Goal: Task Accomplishment & Management: Manage account settings

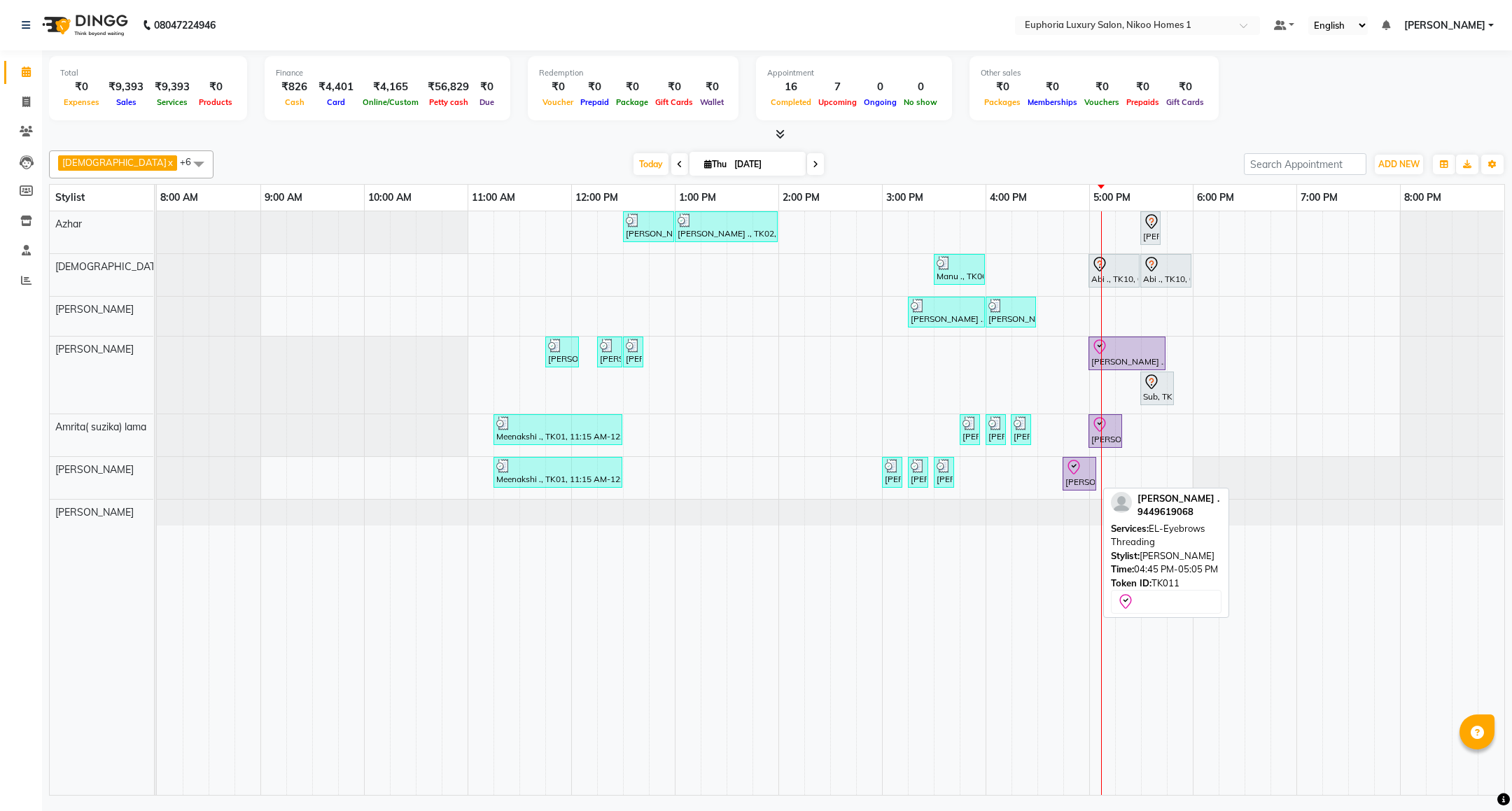
click at [1072, 479] on div "[PERSON_NAME] ., TK11, 04:45 PM-05:05 PM, EL-Eyebrows Threading" at bounding box center [1079, 473] width 31 height 29
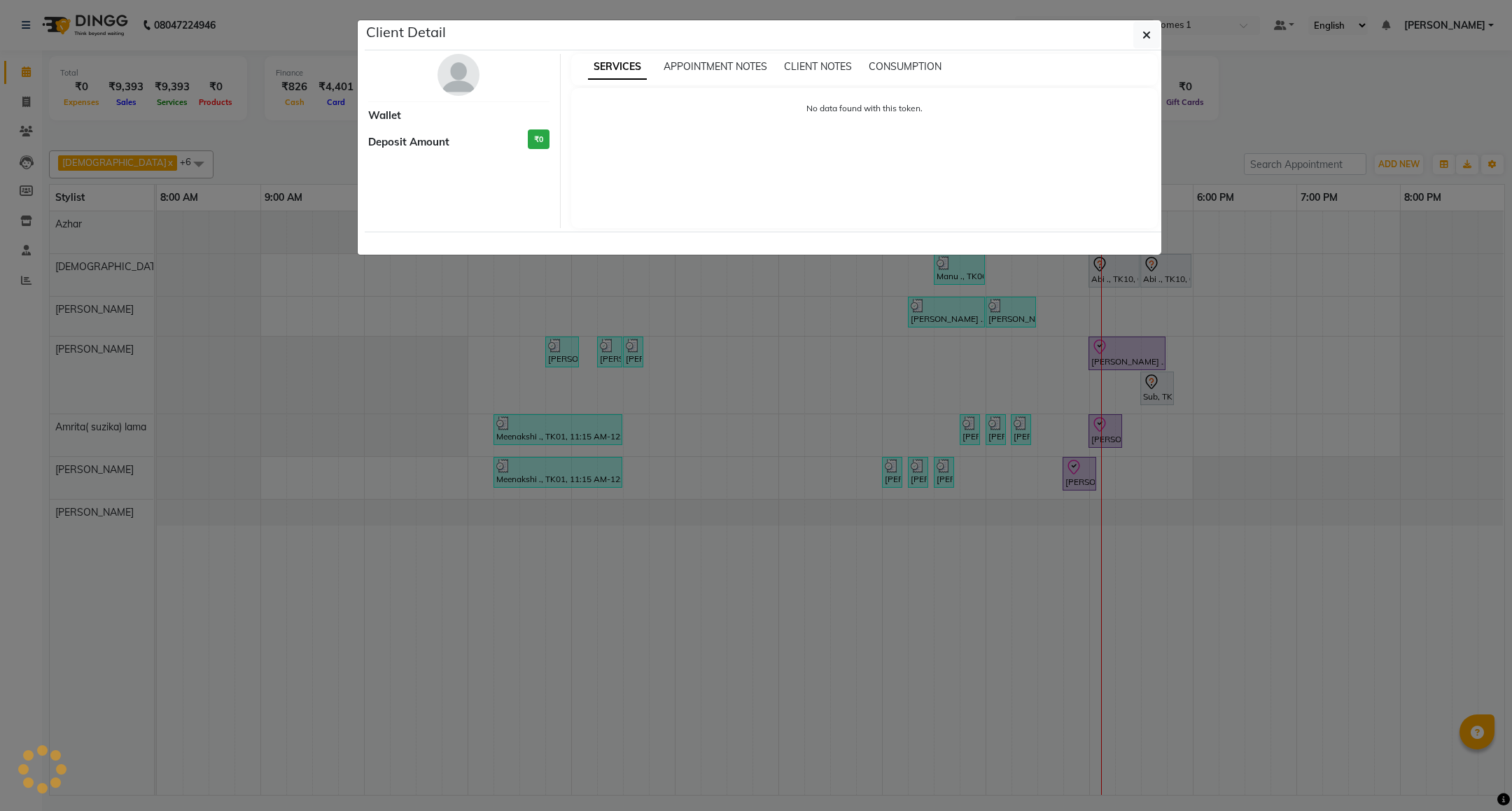
select select "8"
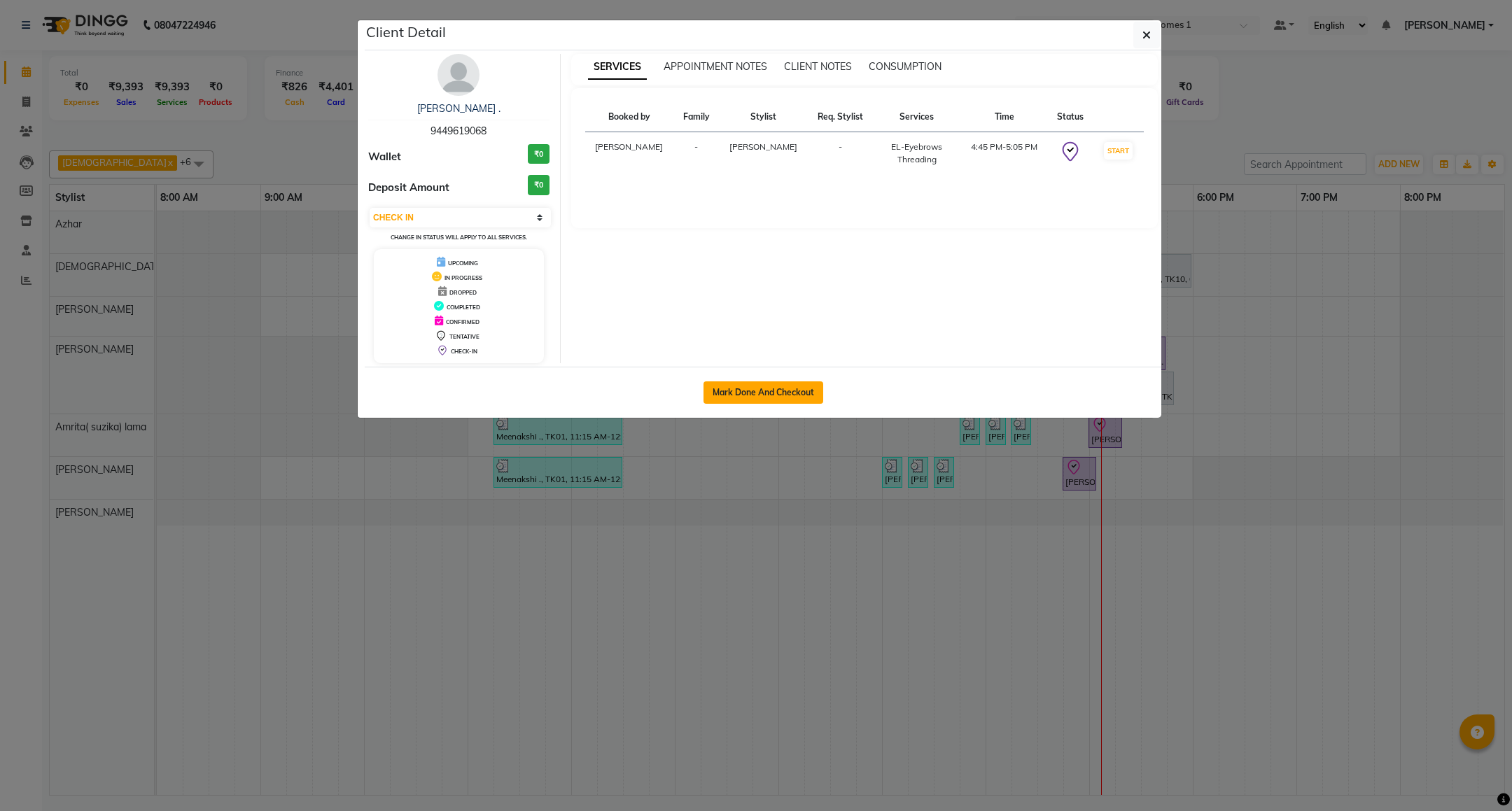
click at [744, 391] on button "Mark Done And Checkout" at bounding box center [763, 392] width 120 height 23
select select "service"
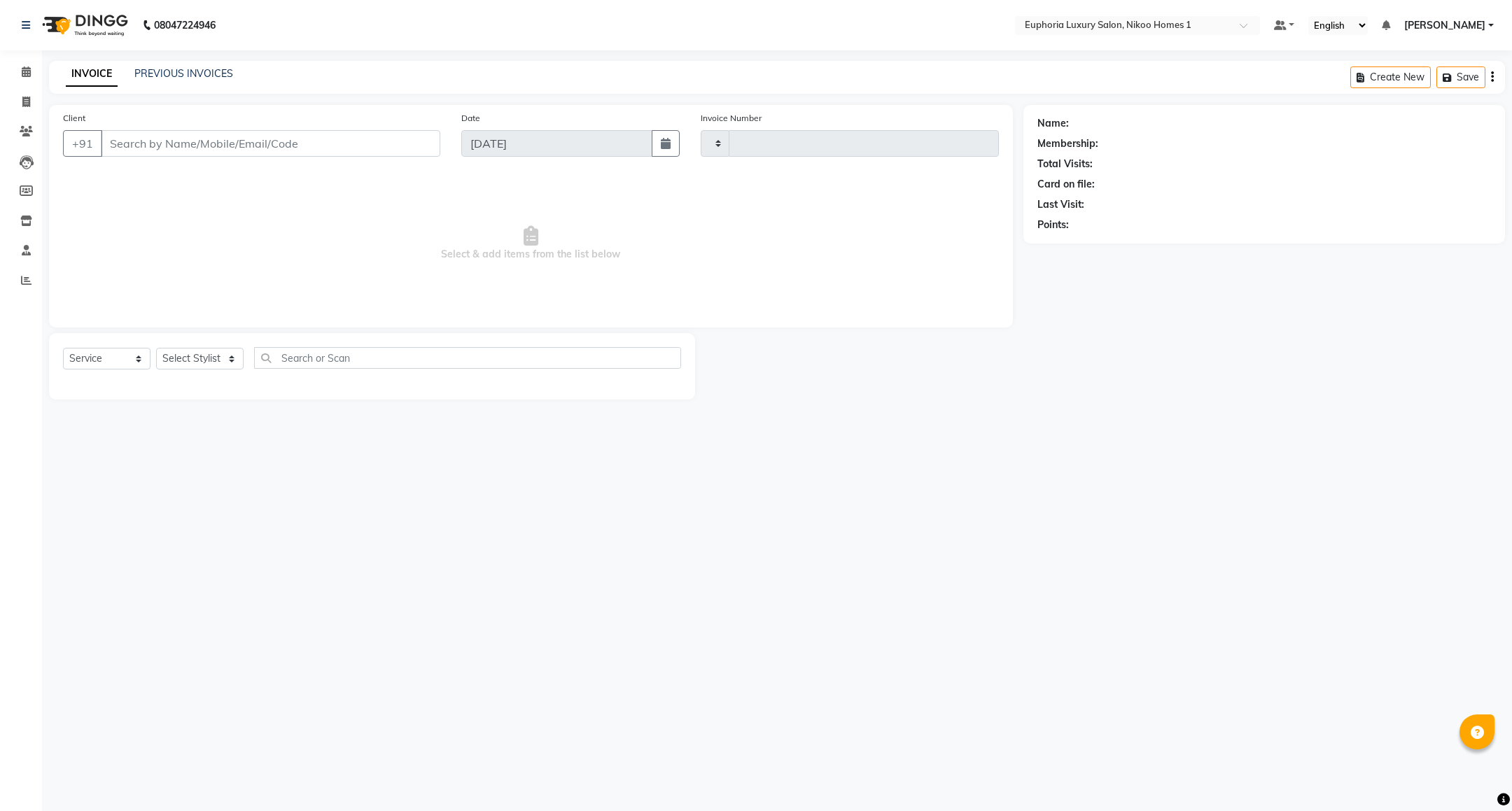
type input "3782"
select select "7987"
type input "94******68"
select select "74089"
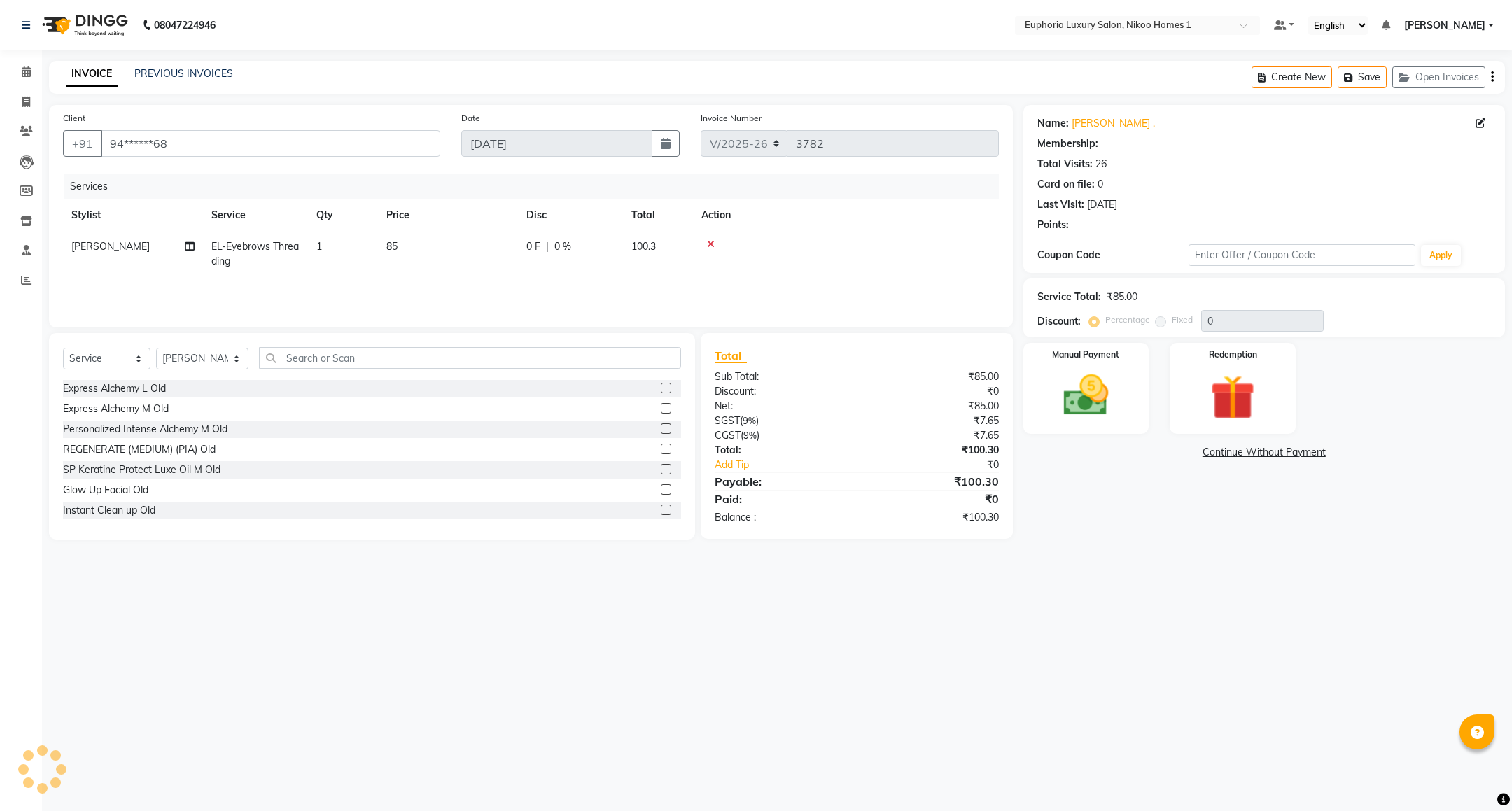
select select "1: Object"
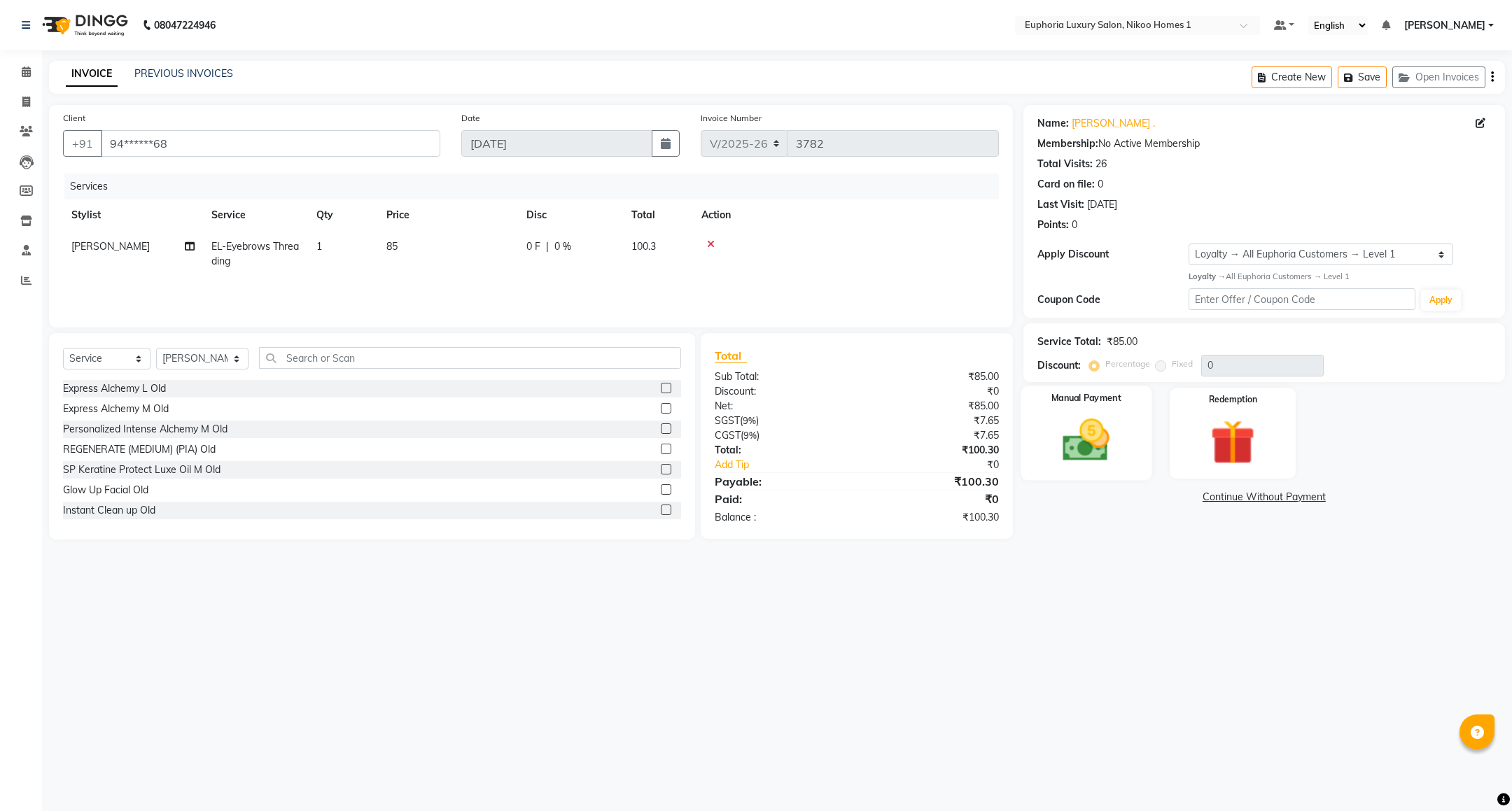
click at [1081, 443] on img at bounding box center [1085, 440] width 76 height 54
click at [1132, 504] on span "UPI" at bounding box center [1135, 497] width 22 height 16
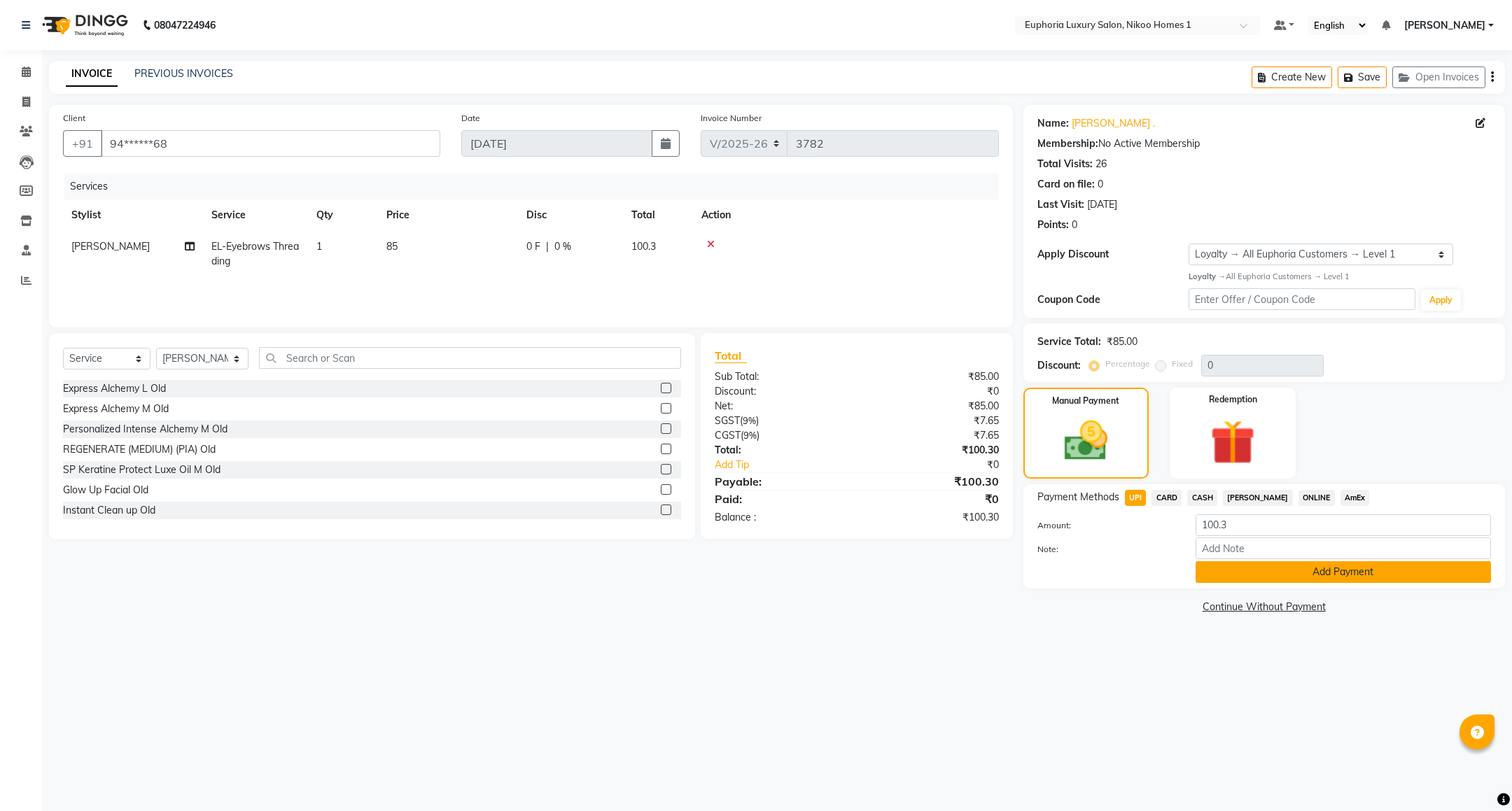
click at [1277, 572] on button "Add Payment" at bounding box center [1343, 572] width 295 height 22
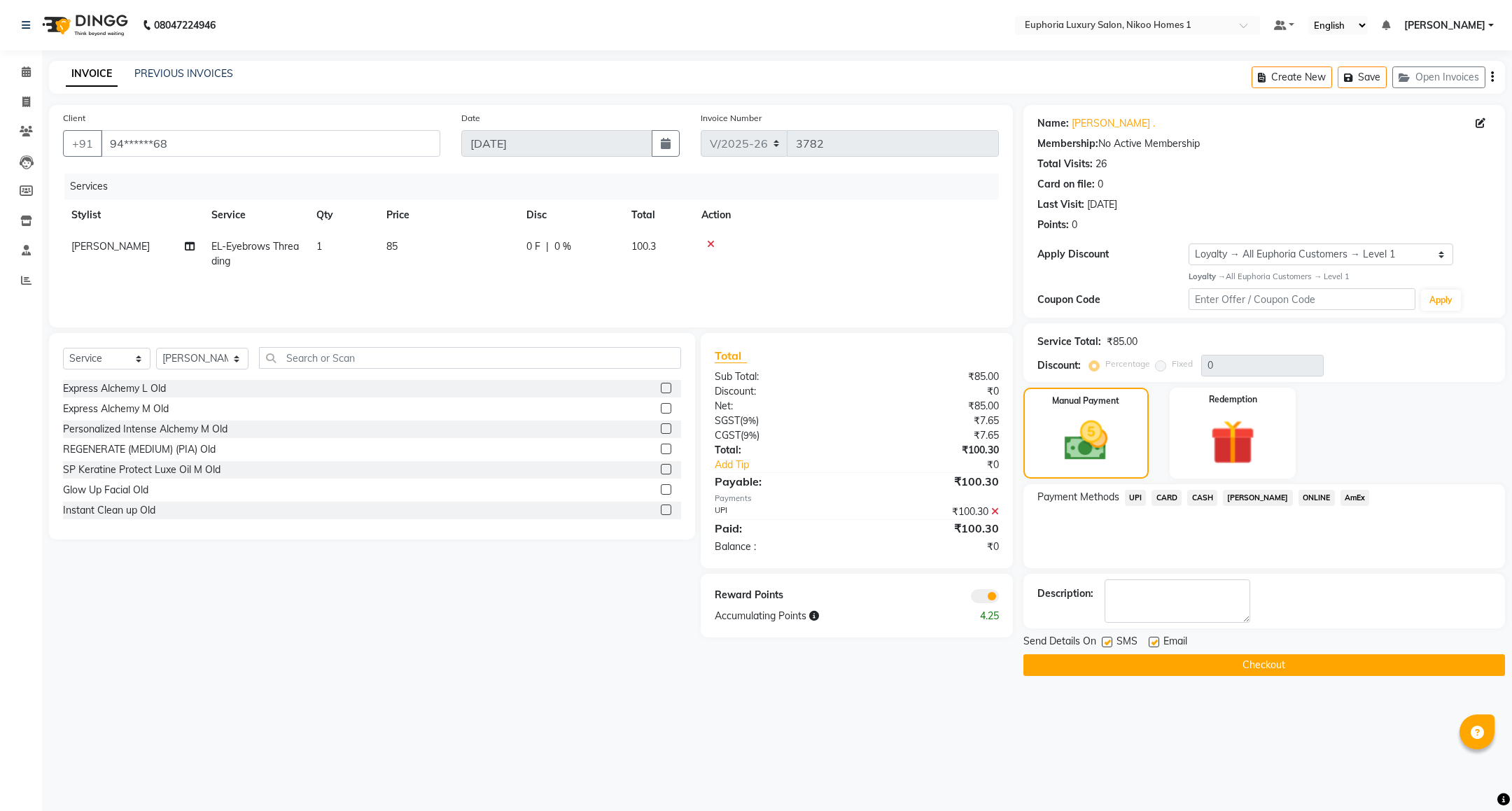
click at [1168, 660] on button "Checkout" at bounding box center [1264, 665] width 482 height 22
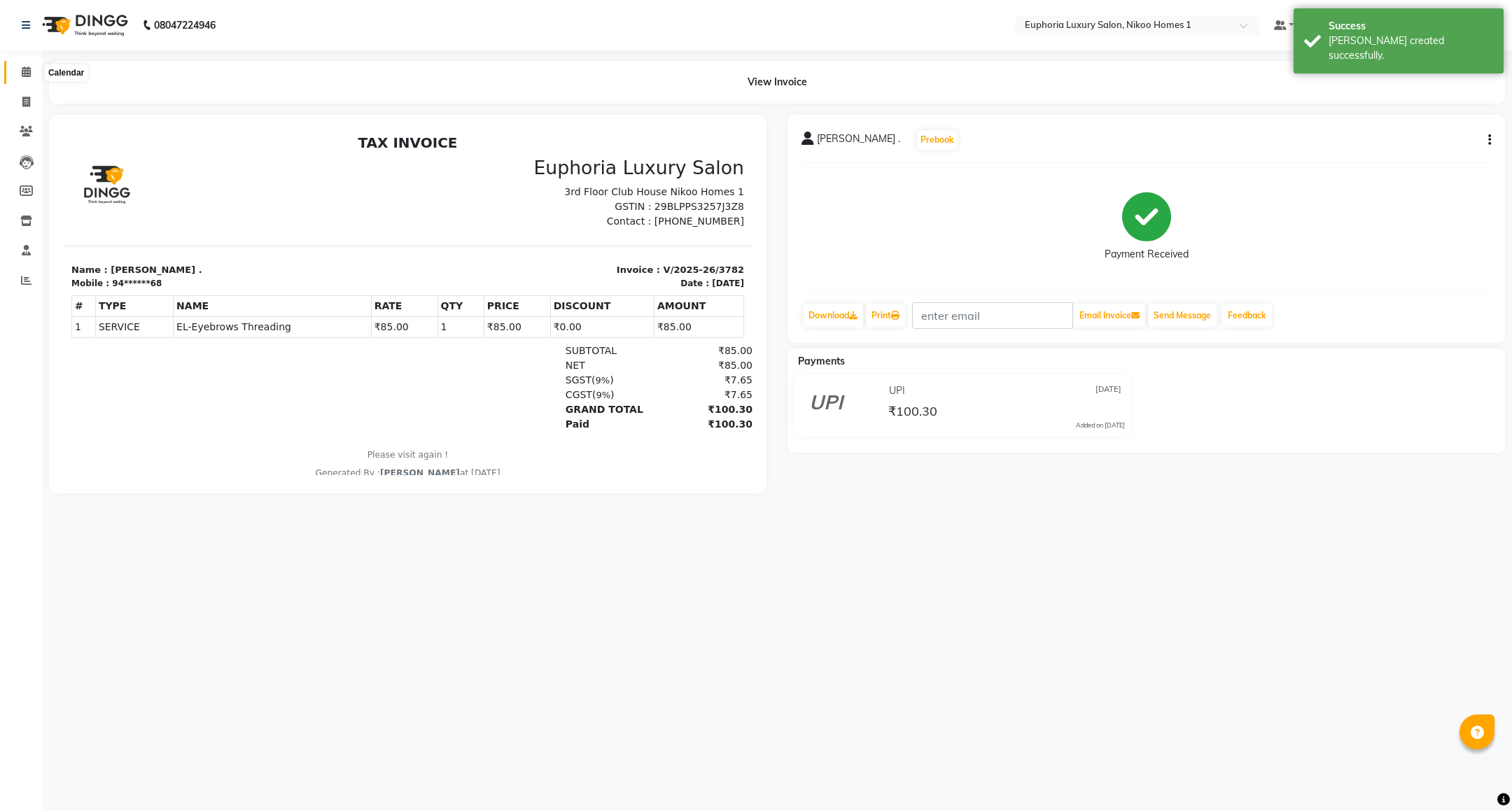
click at [27, 72] on icon at bounding box center [27, 71] width 9 height 10
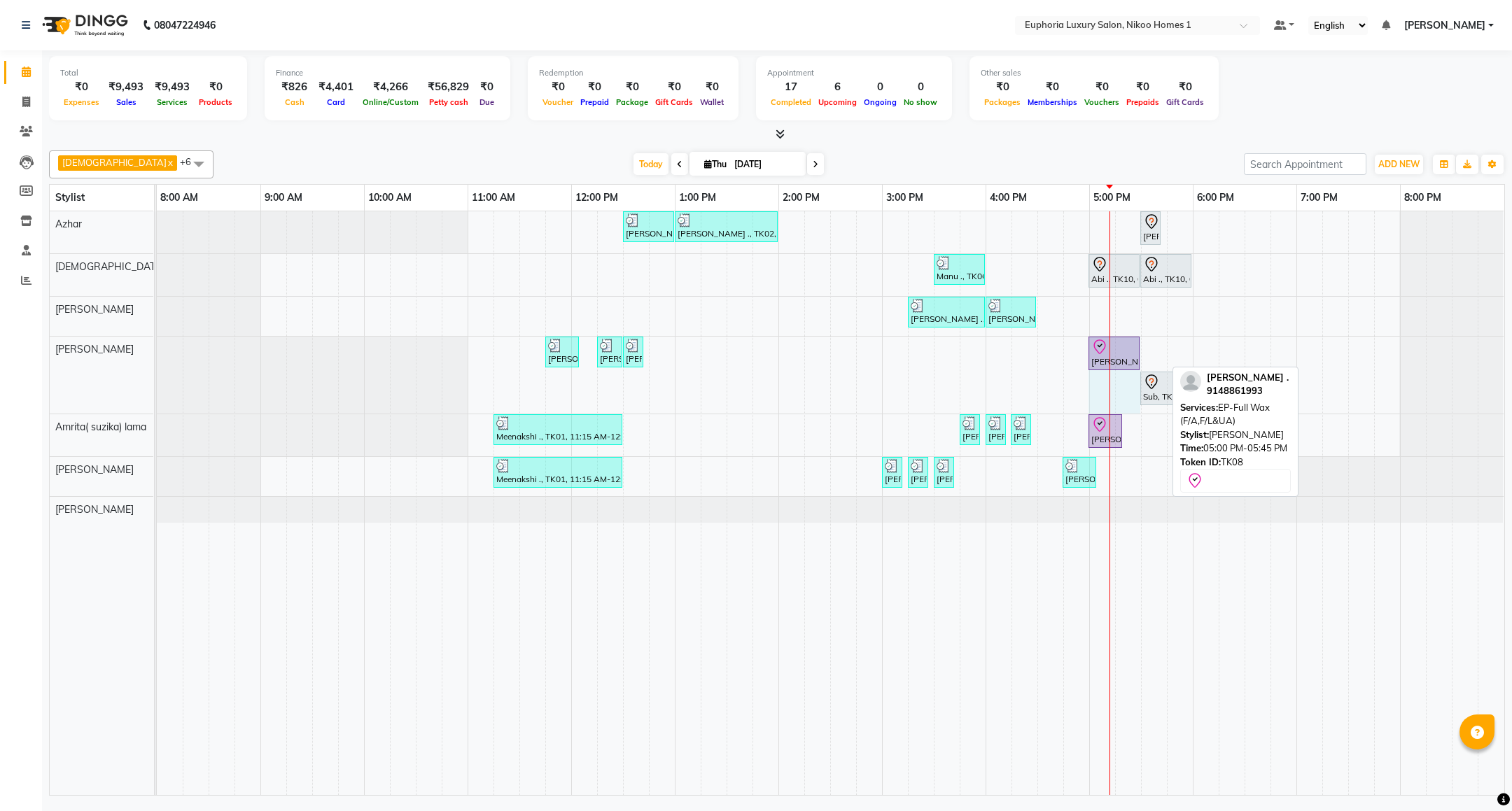
drag, startPoint x: 1163, startPoint y: 349, endPoint x: 1136, endPoint y: 351, distance: 27.1
click at [157, 351] on div "[PERSON_NAME] ., TK02, 11:45 AM-12:05 PM, EP-Sides Intimate Raj ., TK02, 12:15 …" at bounding box center [157, 375] width 0 height 77
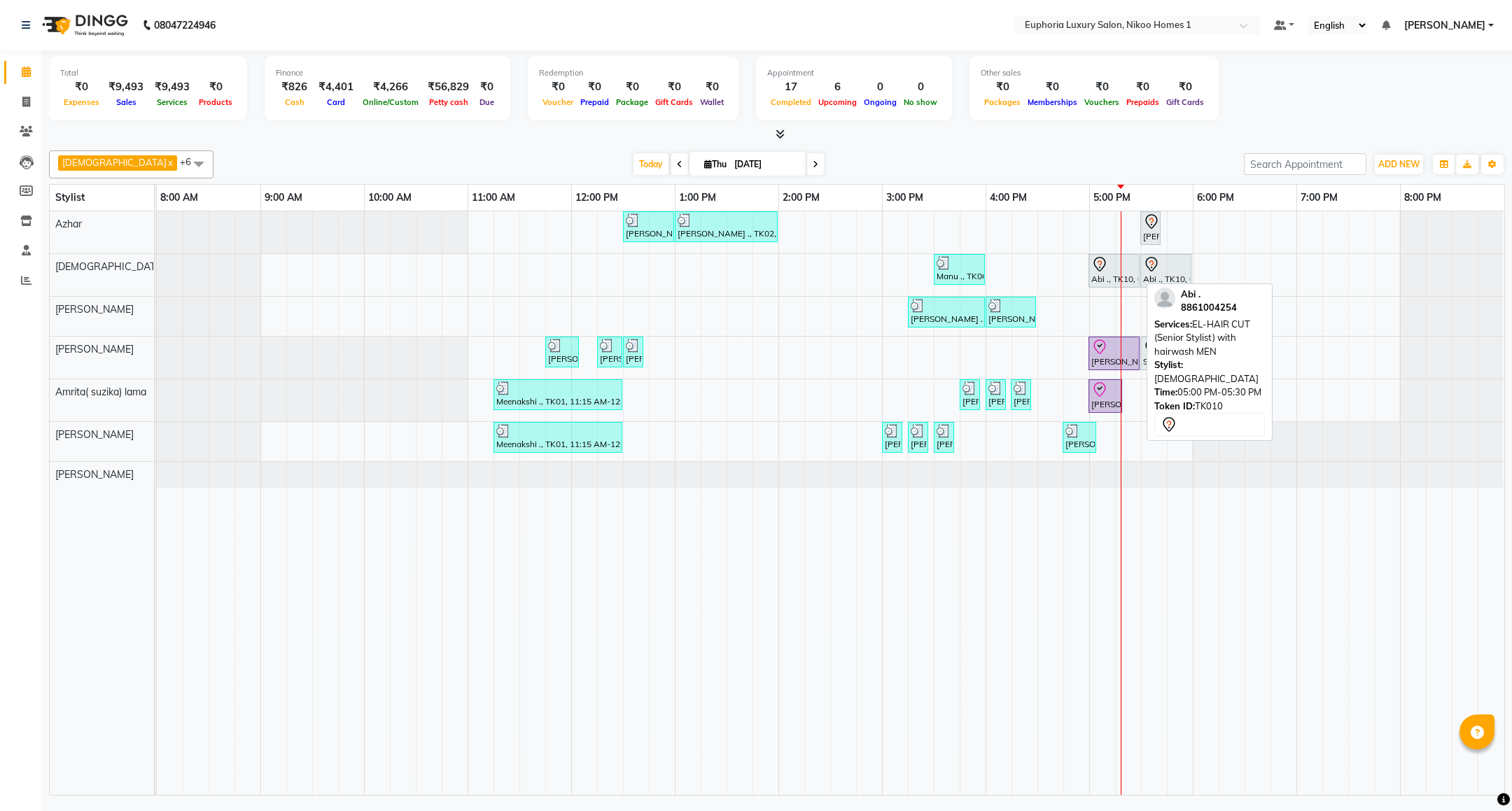
click at [1119, 282] on div "Abi ., TK10, 05:00 PM-05:30 PM, EL-HAIR CUT (Senior Stylist) with hairwash MEN" at bounding box center [1114, 270] width 49 height 29
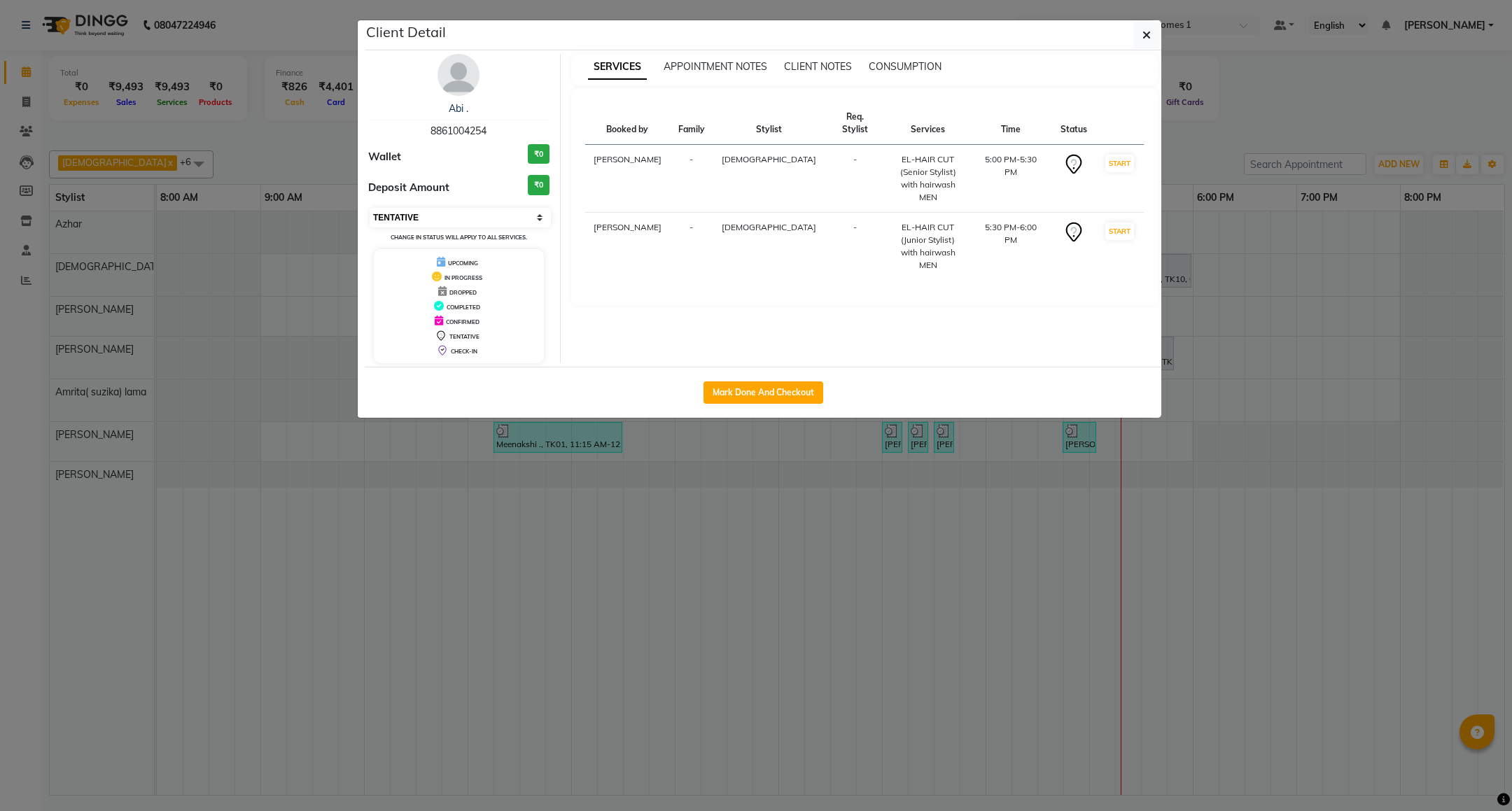
click at [500, 214] on select "Select IN SERVICE CONFIRMED TENTATIVE CHECK IN MARK DONE DROPPED UPCOMING" at bounding box center [460, 217] width 181 height 20
select select "8"
click at [370, 209] on select "Select IN SERVICE CONFIRMED TENTATIVE CHECK IN MARK DONE DROPPED UPCOMING" at bounding box center [460, 217] width 181 height 20
click at [1139, 36] on button "button" at bounding box center [1146, 35] width 27 height 27
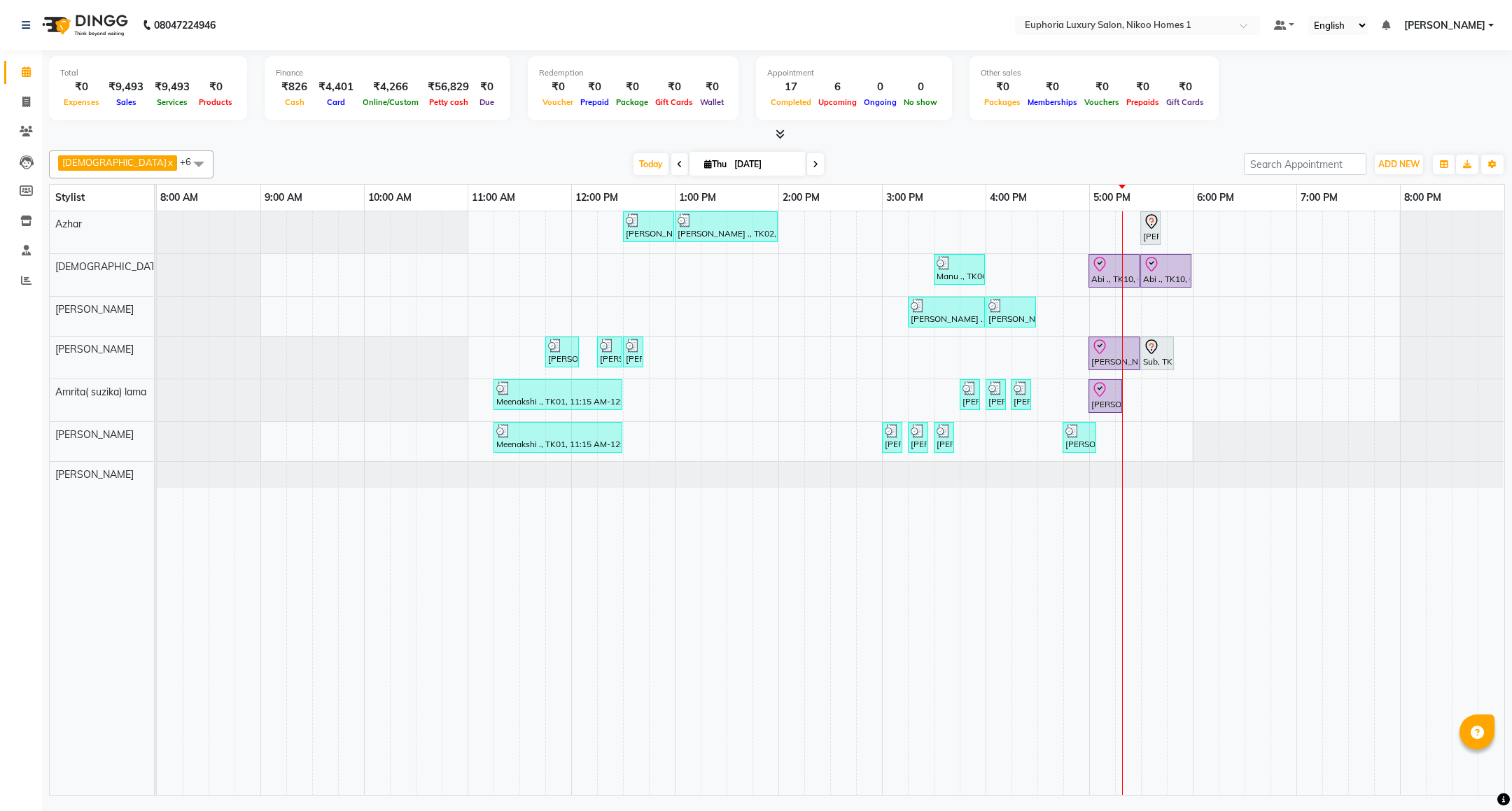
click at [1109, 432] on div "[PERSON_NAME] ., TK02, 12:30 PM-01:00 PM, EP-Epres M [PERSON_NAME] ., TK02, 01:…" at bounding box center [830, 503] width 1347 height 584
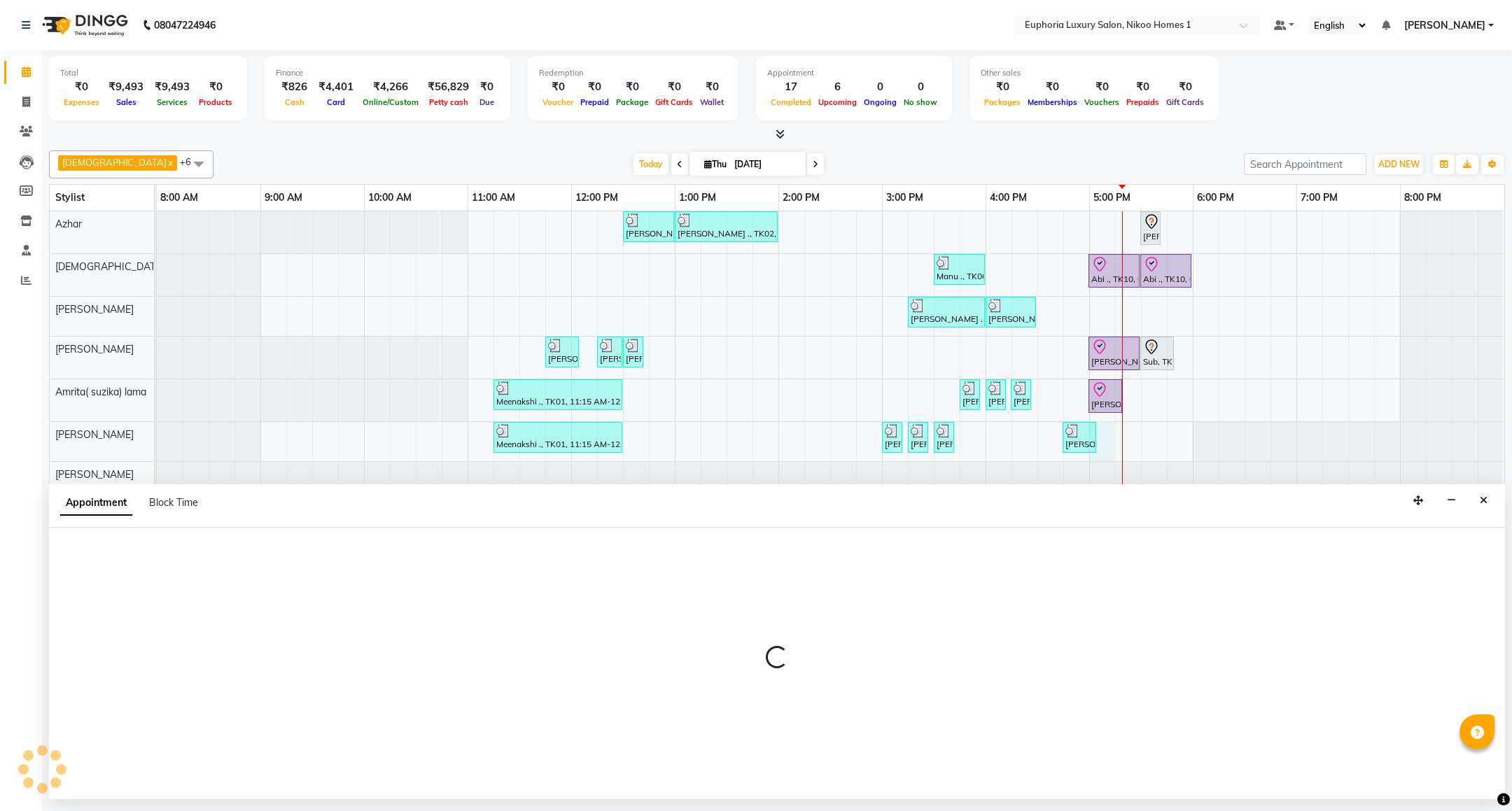
select select "74089"
select select "1020"
select select "tentative"
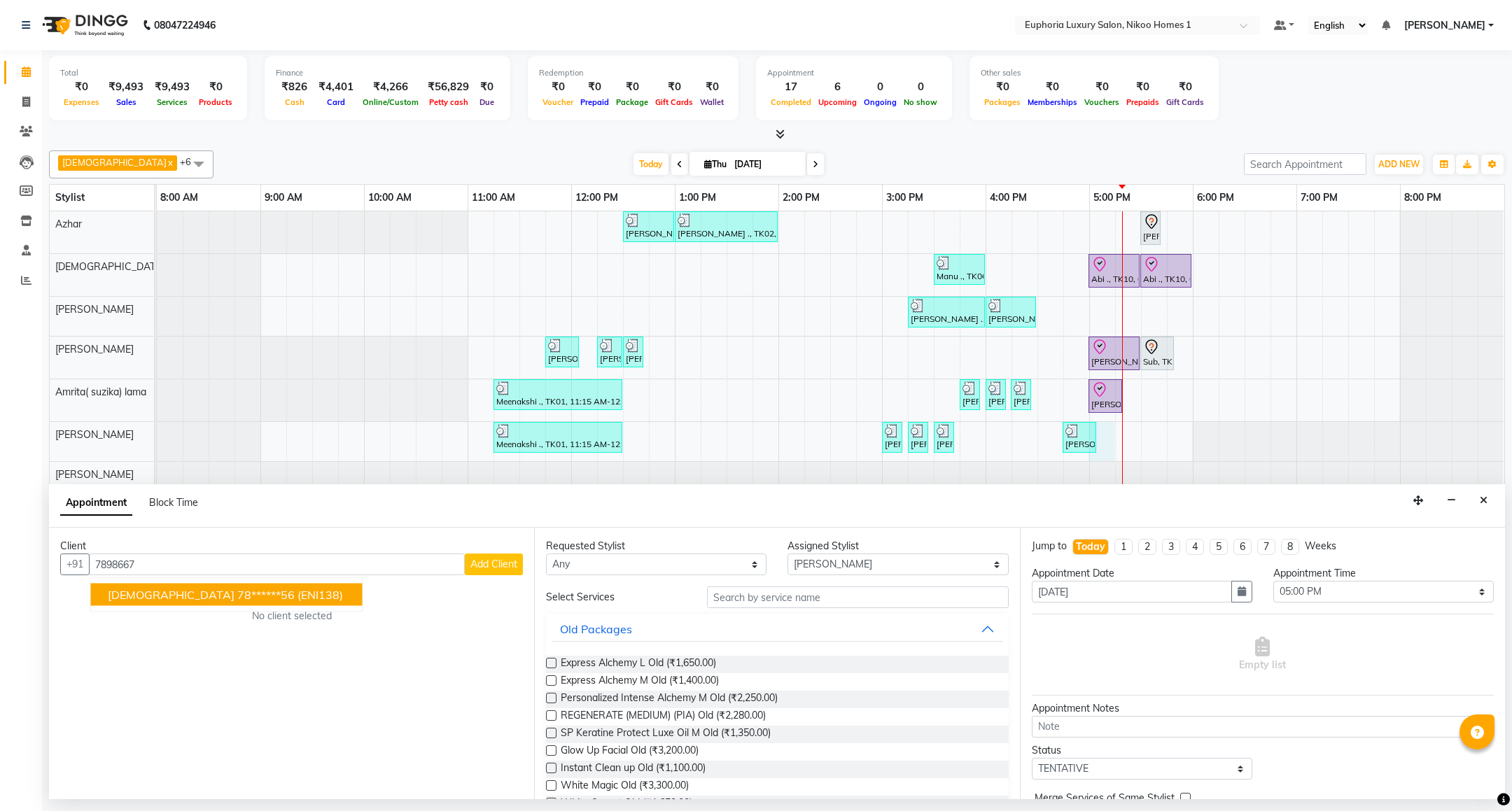
click at [237, 596] on ngb-highlight "78******56" at bounding box center [265, 595] width 57 height 14
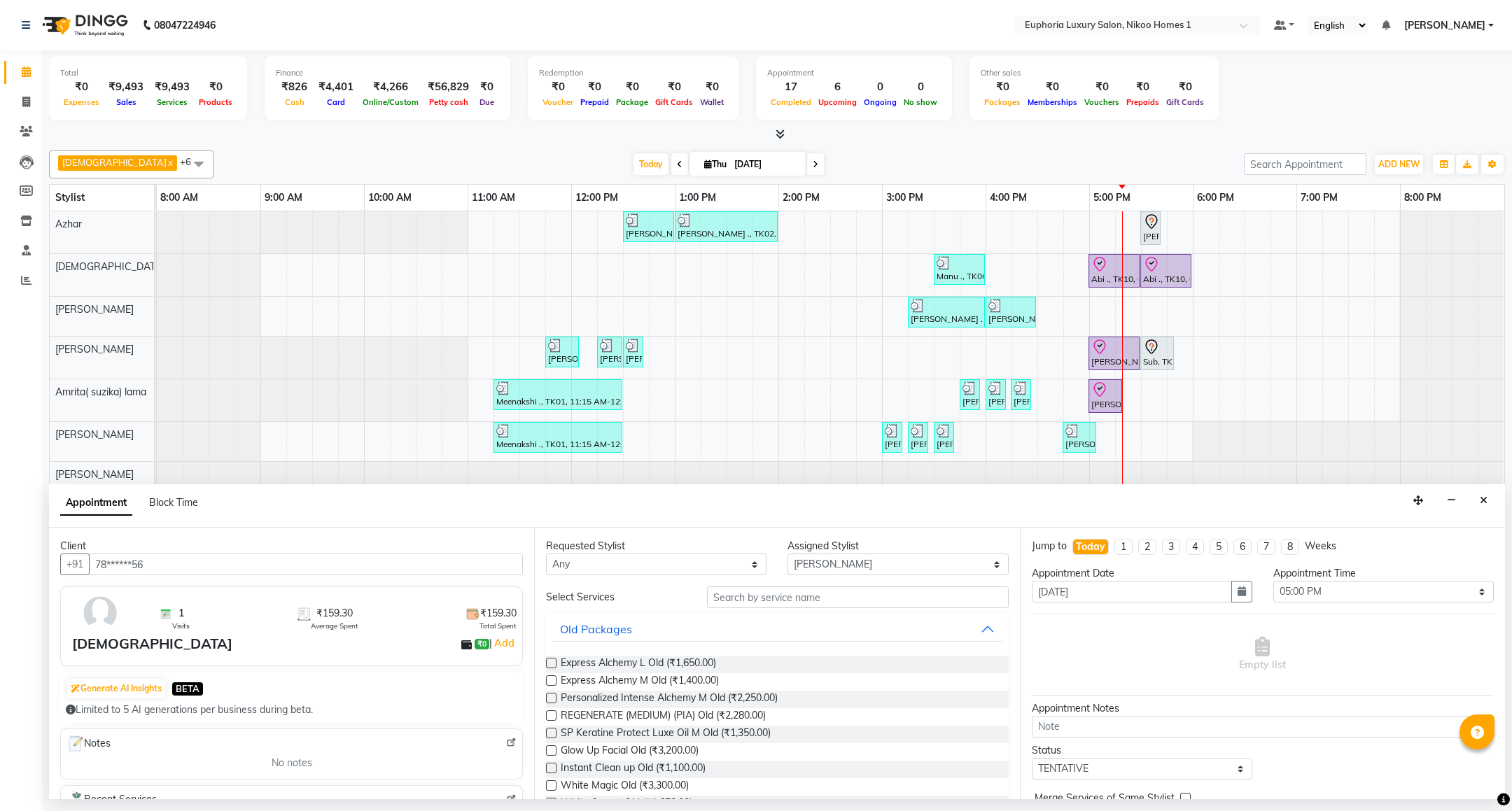
type input "78******56"
click at [787, 600] on input "text" at bounding box center [858, 597] width 301 height 22
type input "thre"
click at [614, 682] on span "EL-Eyebrows Threading (₹85.00)" at bounding box center [633, 682] width 146 height 17
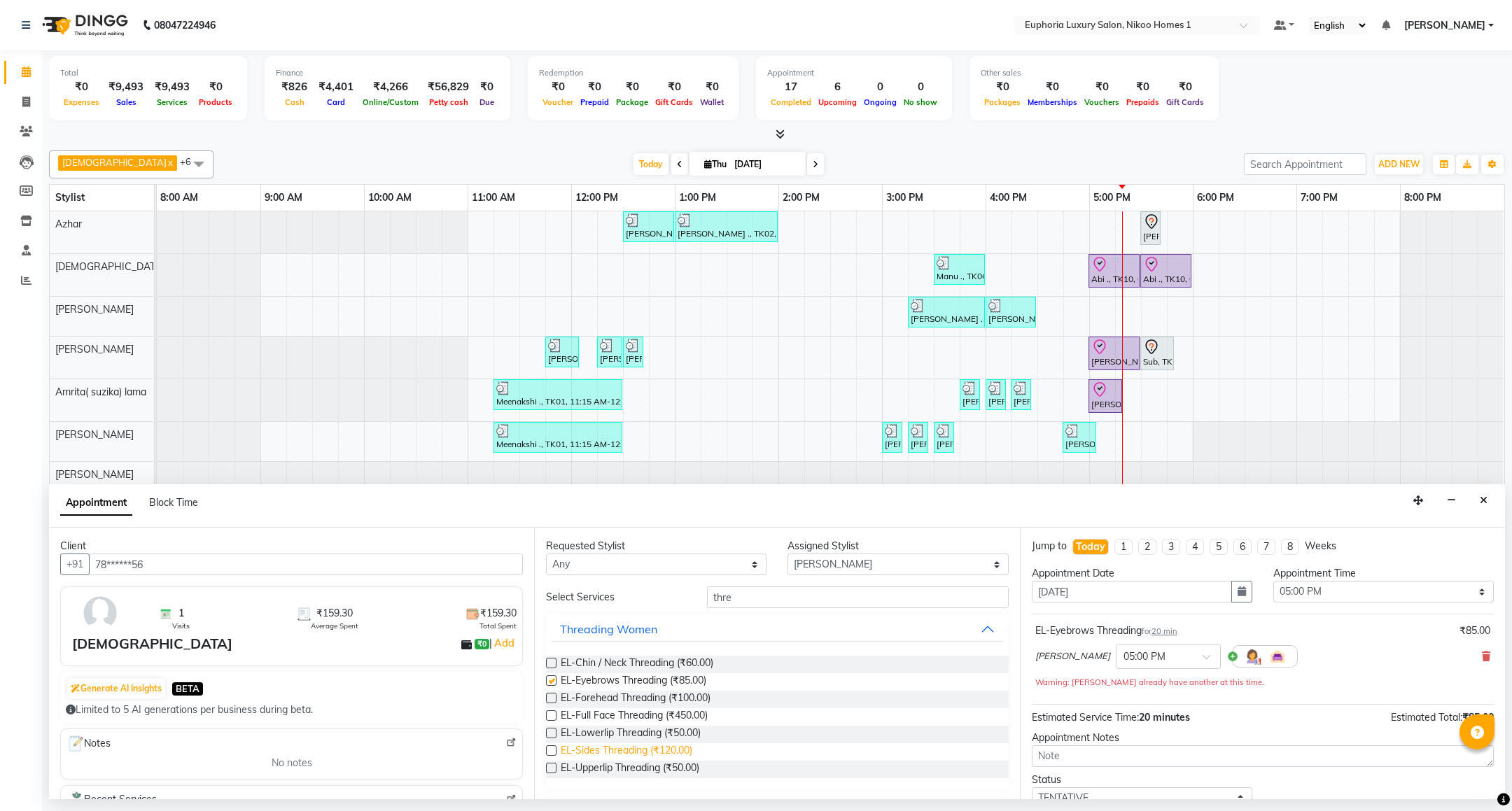
checkbox input "false"
click at [616, 769] on span "EL-Upperlip Threading (₹50.00)" at bounding box center [629, 769] width 139 height 17
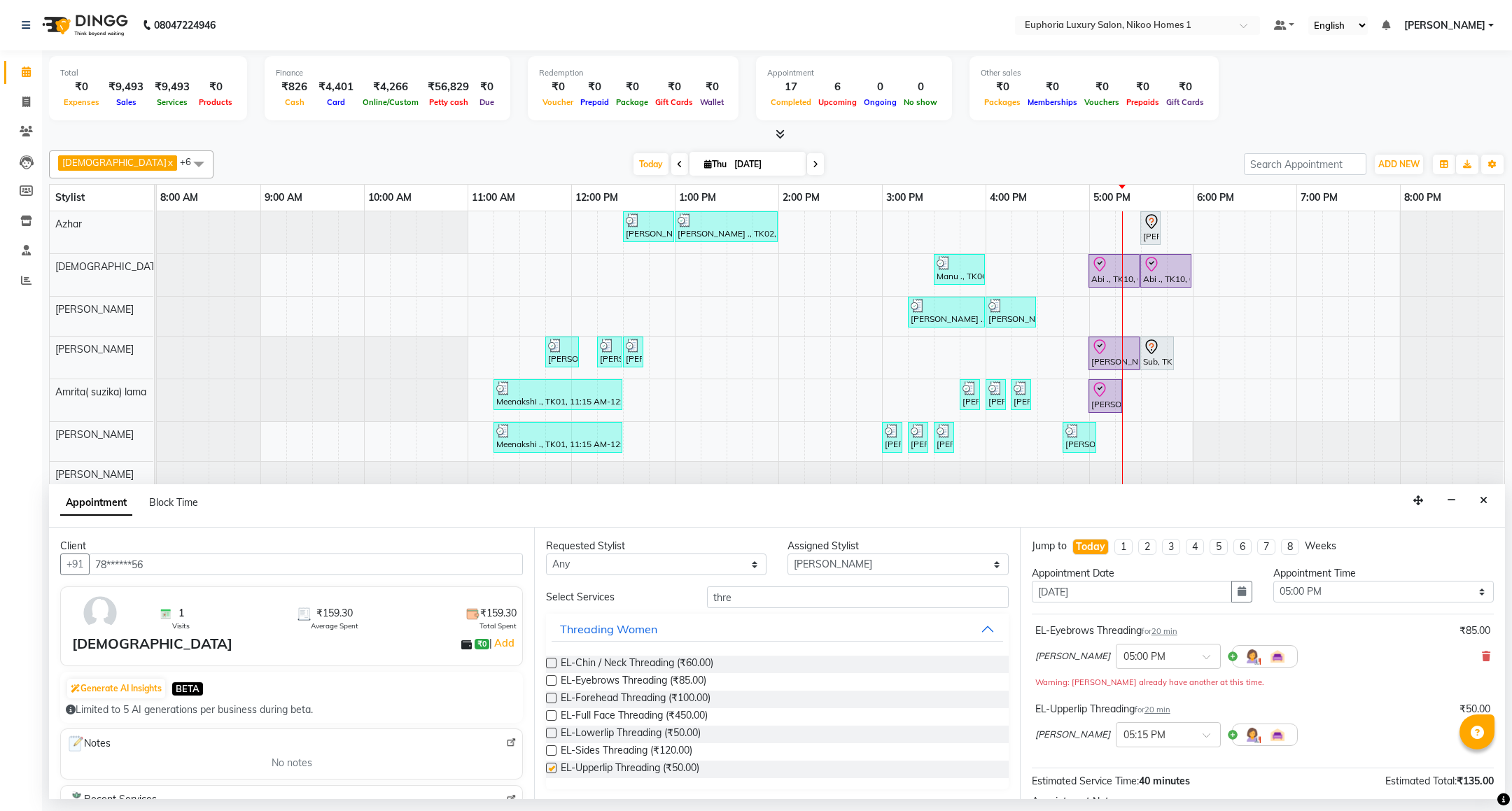
checkbox input "false"
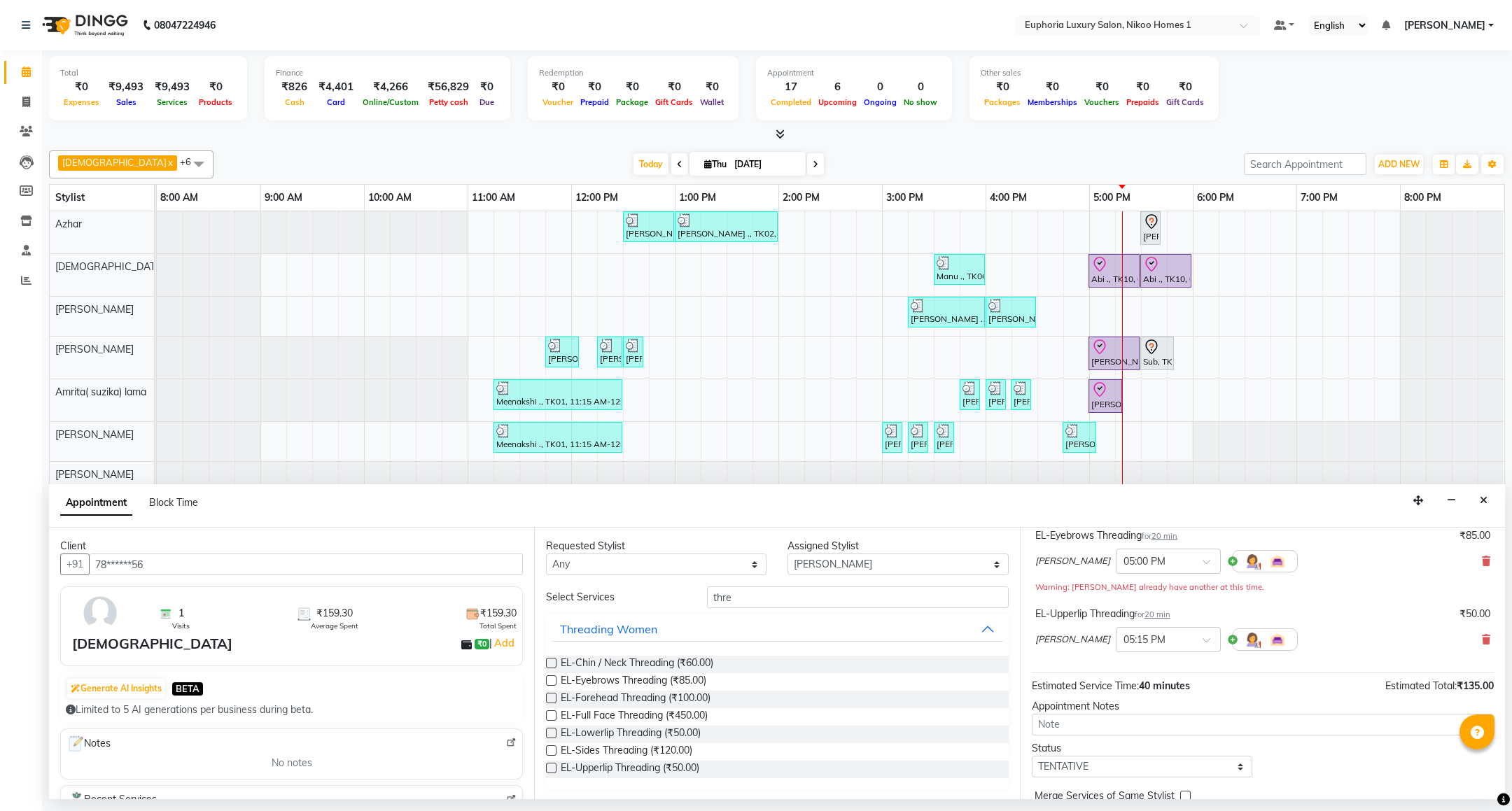
scroll to position [164, 0]
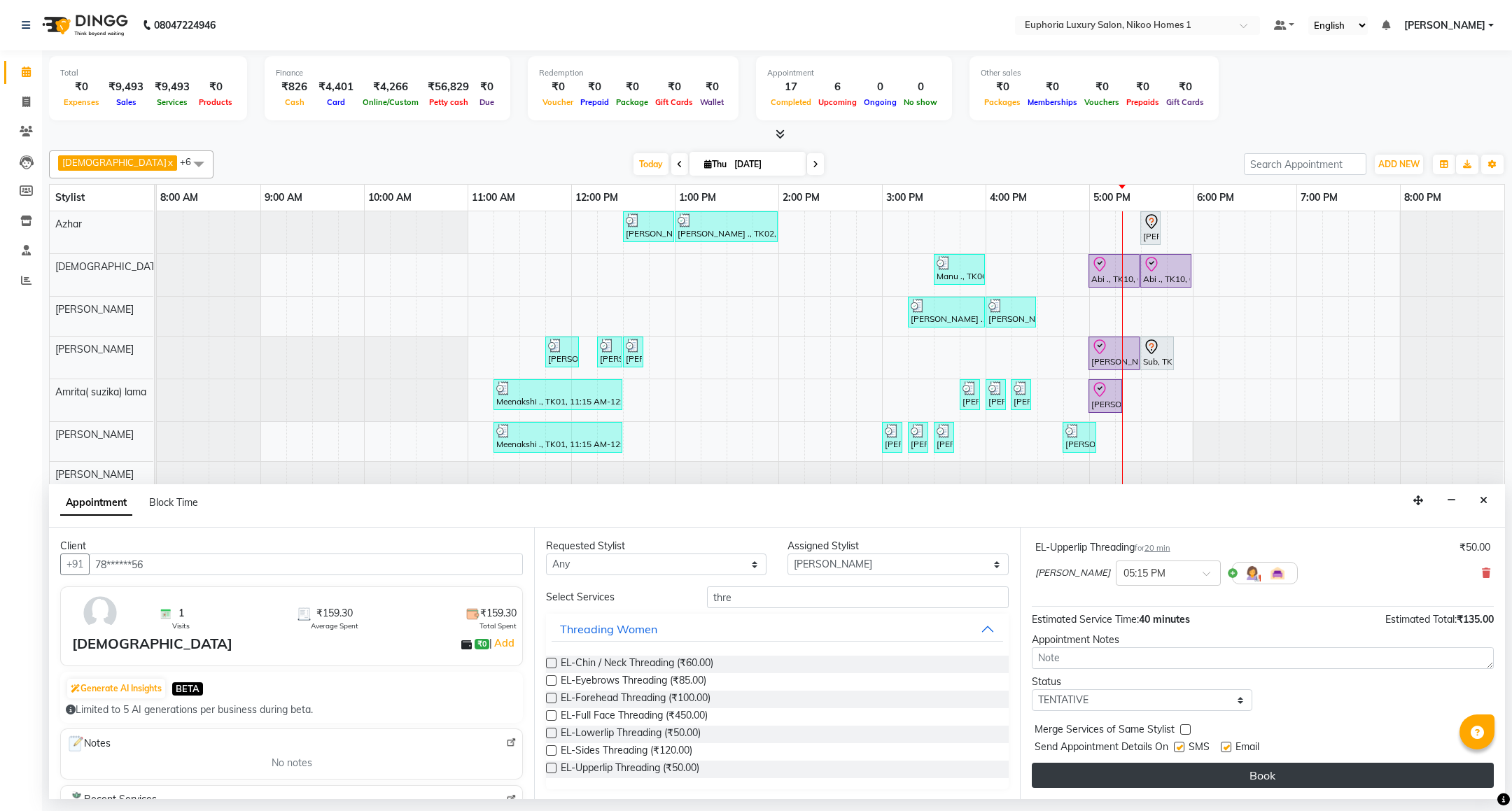
click at [1131, 780] on button "Book" at bounding box center [1262, 775] width 462 height 25
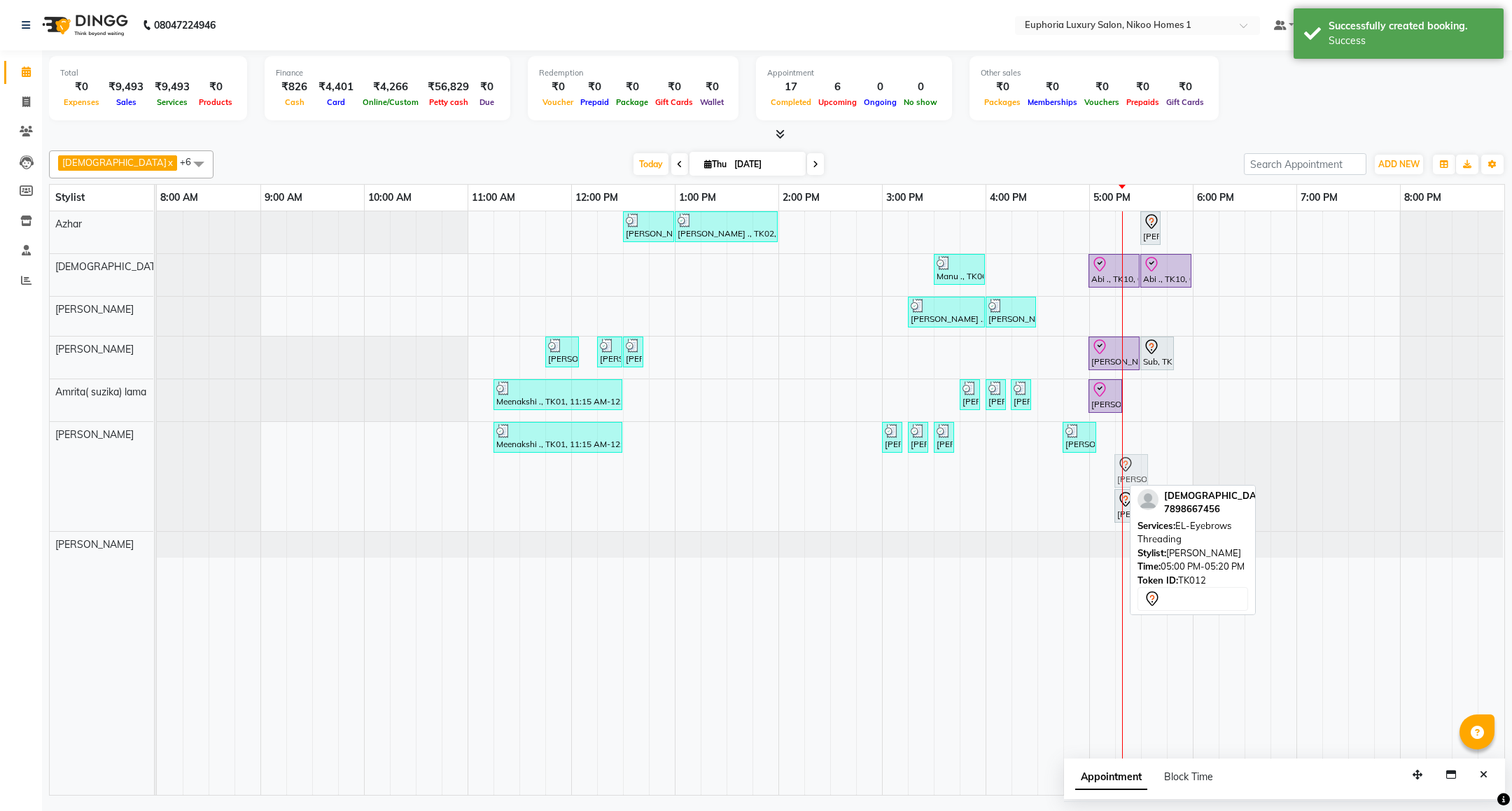
drag, startPoint x: 1102, startPoint y: 476, endPoint x: 1131, endPoint y: 476, distance: 29.0
click at [157, 476] on div "Meenakshi ., TK01, 11:15 AM-12:30 PM, EP-Cookies & Cup Cake [PERSON_NAME] ., TK…" at bounding box center [157, 476] width 0 height 109
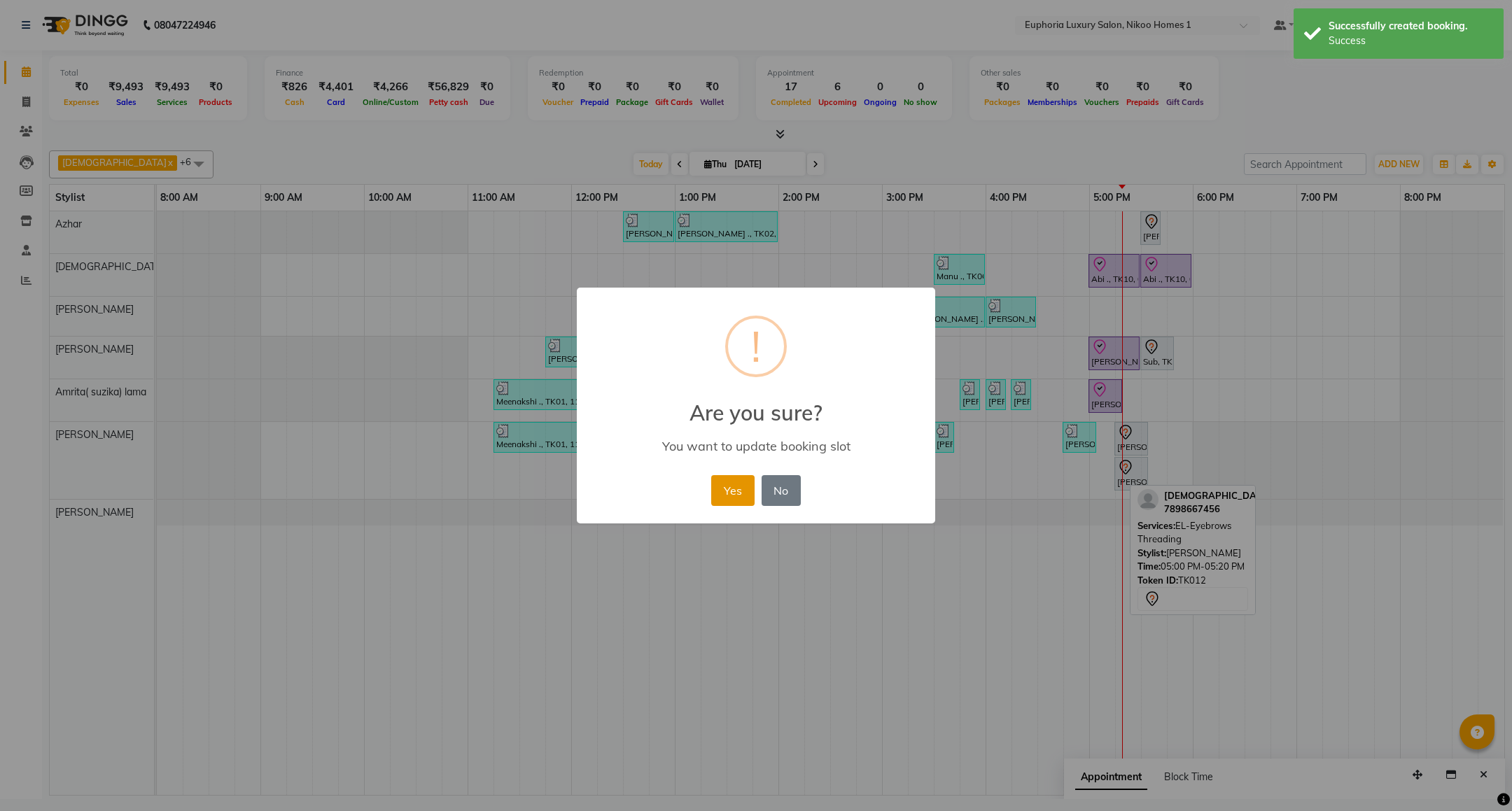
click at [730, 487] on button "Yes" at bounding box center [732, 490] width 42 height 31
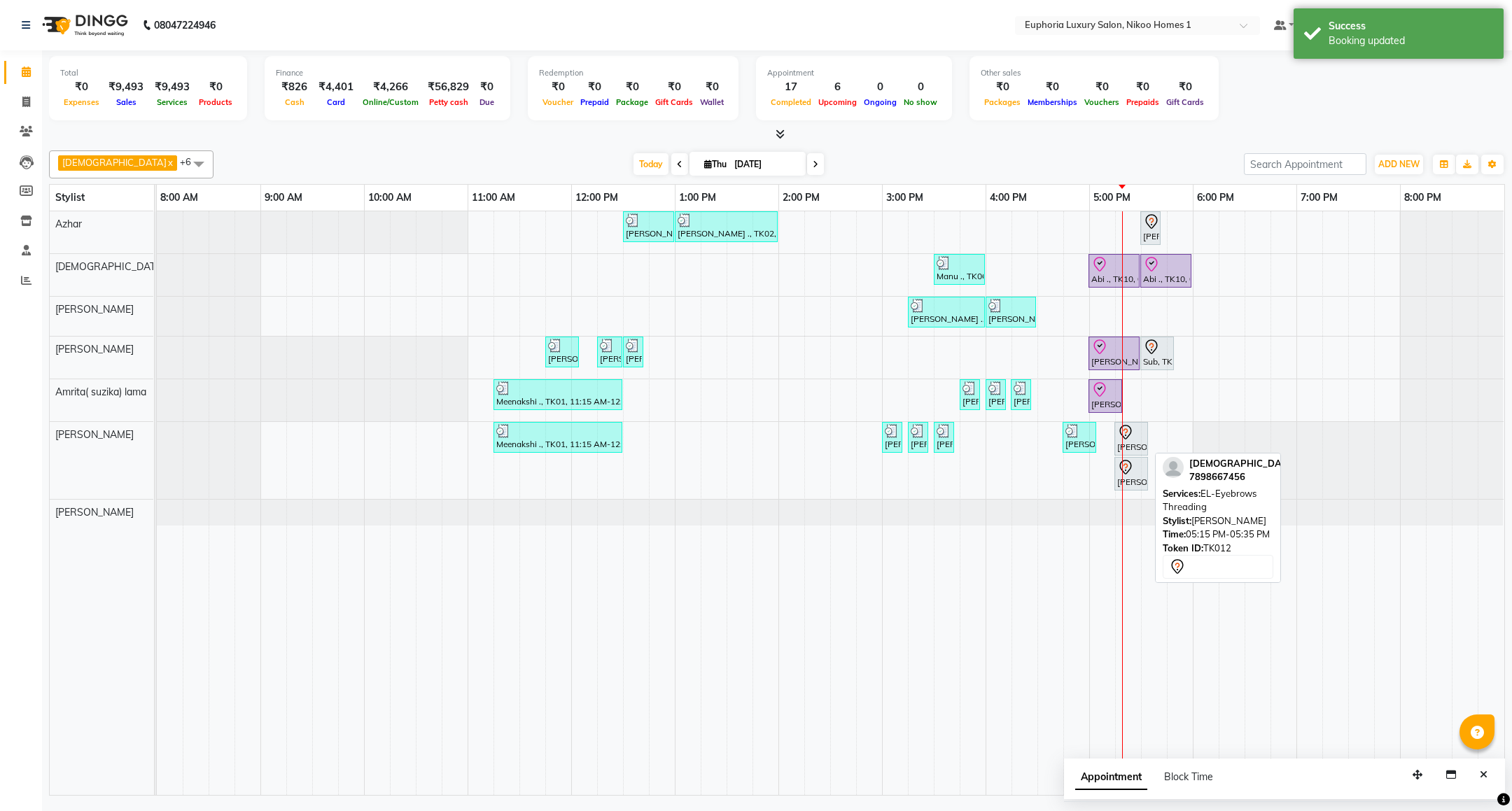
drag, startPoint x: 1147, startPoint y: 442, endPoint x: 1109, endPoint y: 441, distance: 38.0
click at [1109, 441] on div "[PERSON_NAME] ., TK02, 12:30 PM-01:00 PM, EP-Epres M [PERSON_NAME] ., TK02, 01:…" at bounding box center [830, 503] width 1347 height 584
drag, startPoint x: 1146, startPoint y: 437, endPoint x: 1125, endPoint y: 437, distance: 21.0
click at [1125, 437] on div "[PERSON_NAME] ., TK02, 12:30 PM-01:00 PM, EP-Epres M [PERSON_NAME] ., TK02, 01:…" at bounding box center [830, 503] width 1347 height 584
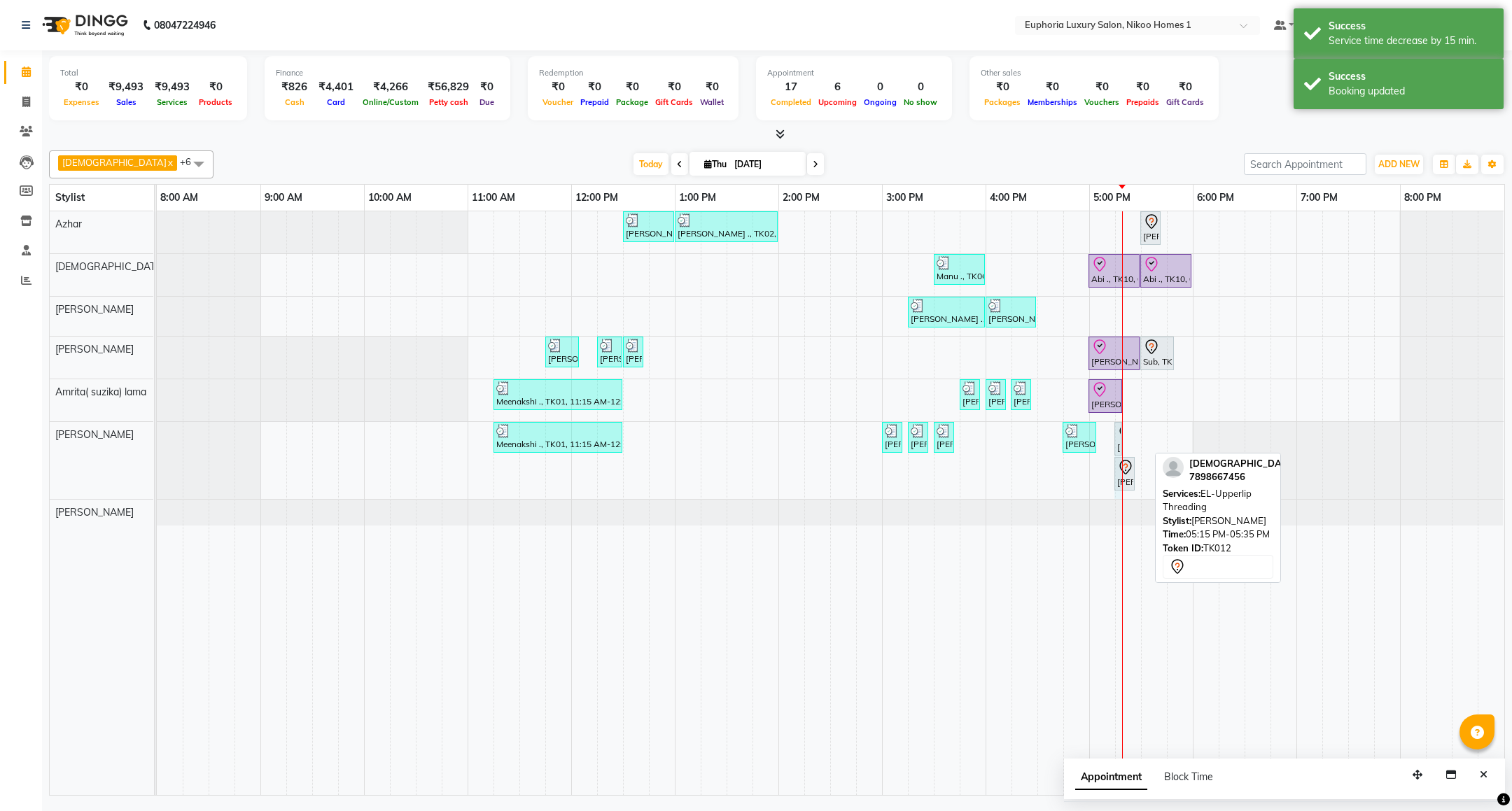
drag, startPoint x: 1149, startPoint y: 445, endPoint x: 1124, endPoint y: 441, distance: 25.3
click at [1124, 441] on div "[PERSON_NAME] ., TK02, 12:30 PM-01:00 PM, EP-Epres M [PERSON_NAME] ., TK02, 01:…" at bounding box center [830, 503] width 1347 height 584
drag, startPoint x: 1122, startPoint y: 475, endPoint x: 1139, endPoint y: 476, distance: 17.0
click at [1139, 476] on div "[PERSON_NAME] ., TK02, 12:30 PM-01:00 PM, EP-Epres M [PERSON_NAME] ., TK02, 01:…" at bounding box center [830, 503] width 1347 height 584
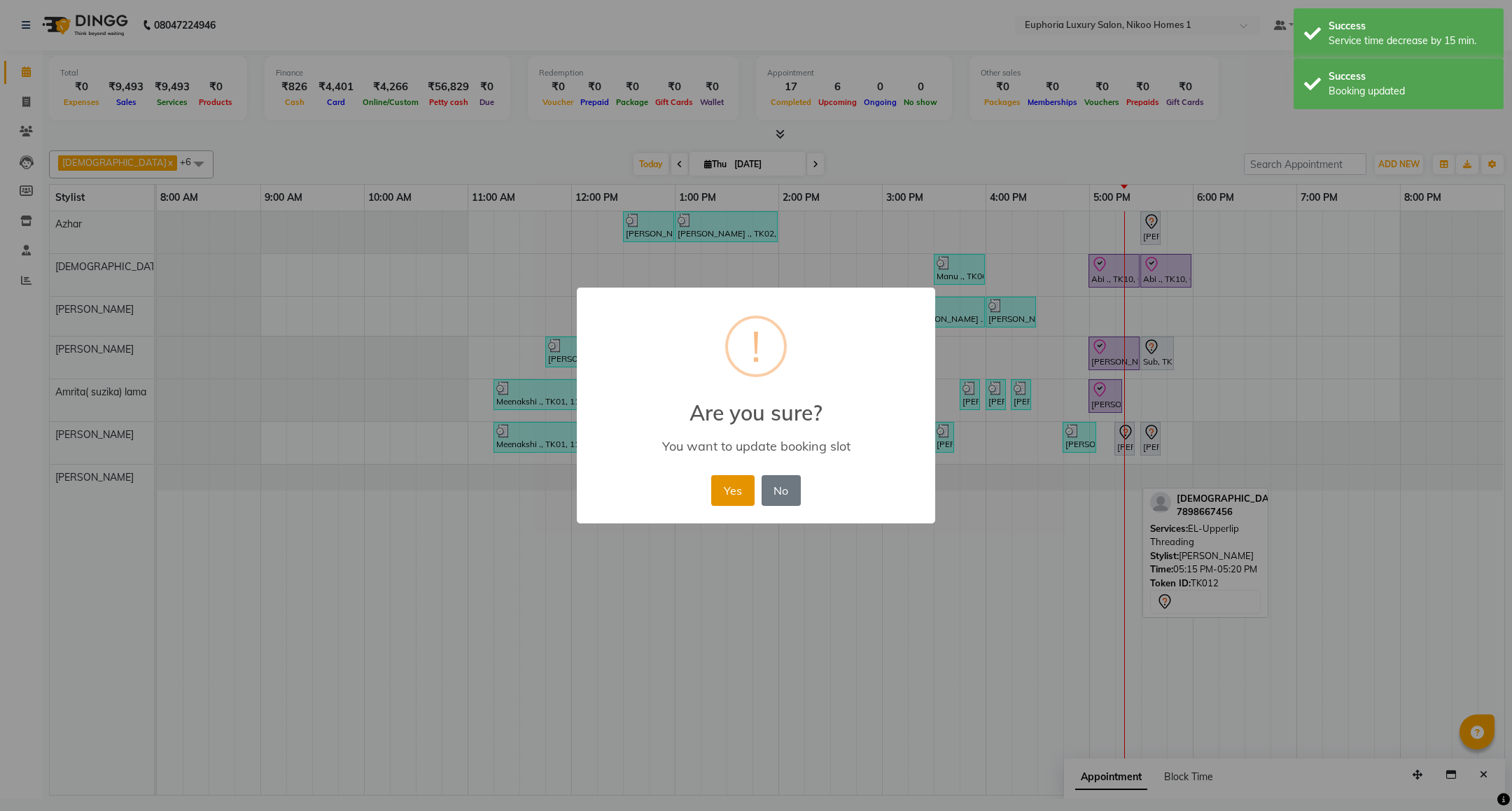
click at [729, 487] on button "Yes" at bounding box center [732, 490] width 42 height 31
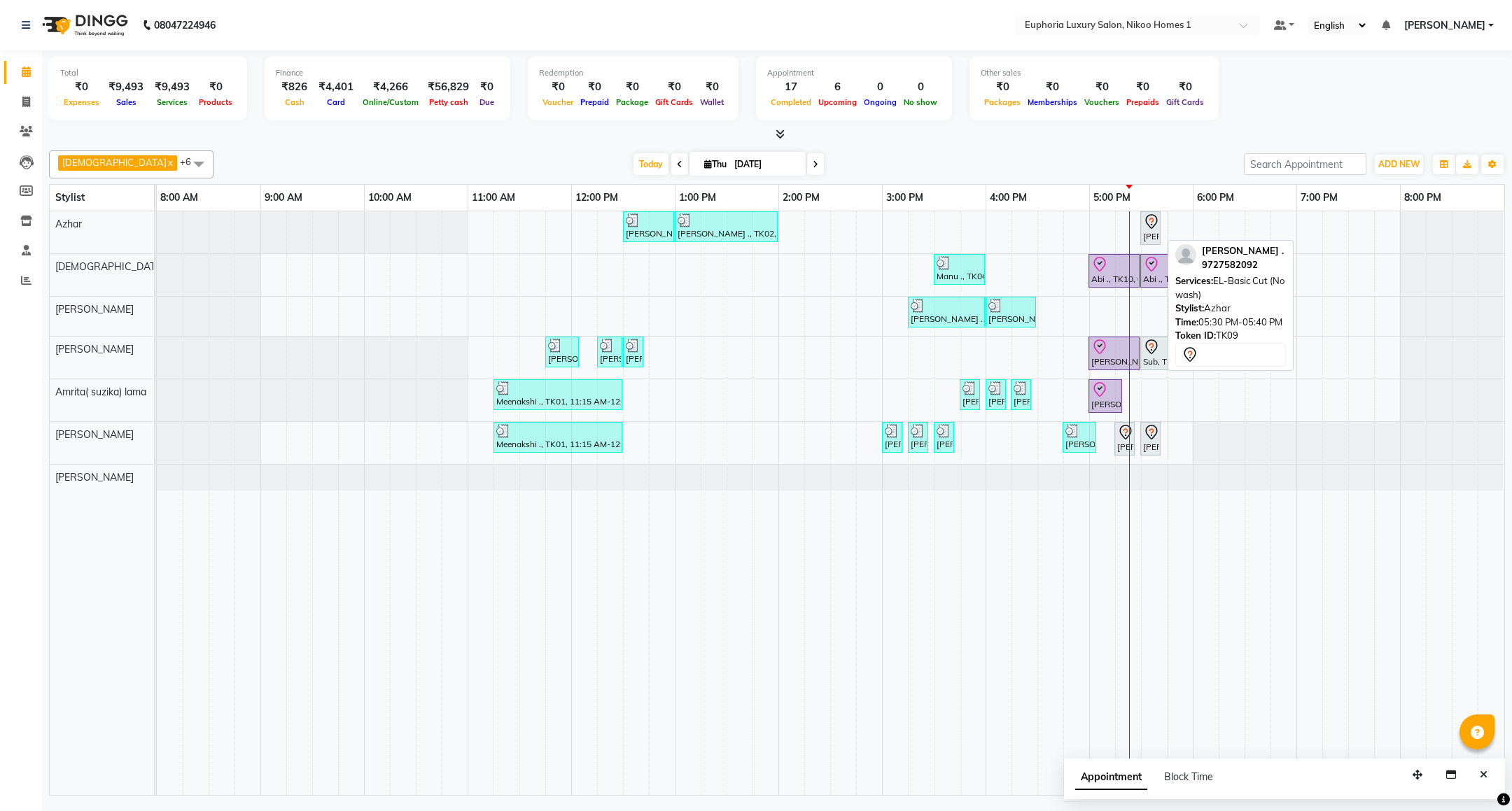
click at [1149, 233] on div "[PERSON_NAME] ., TK09, 05:30 PM-05:40 PM, EL-Basic Cut (No wash)" at bounding box center [1150, 227] width 17 height 29
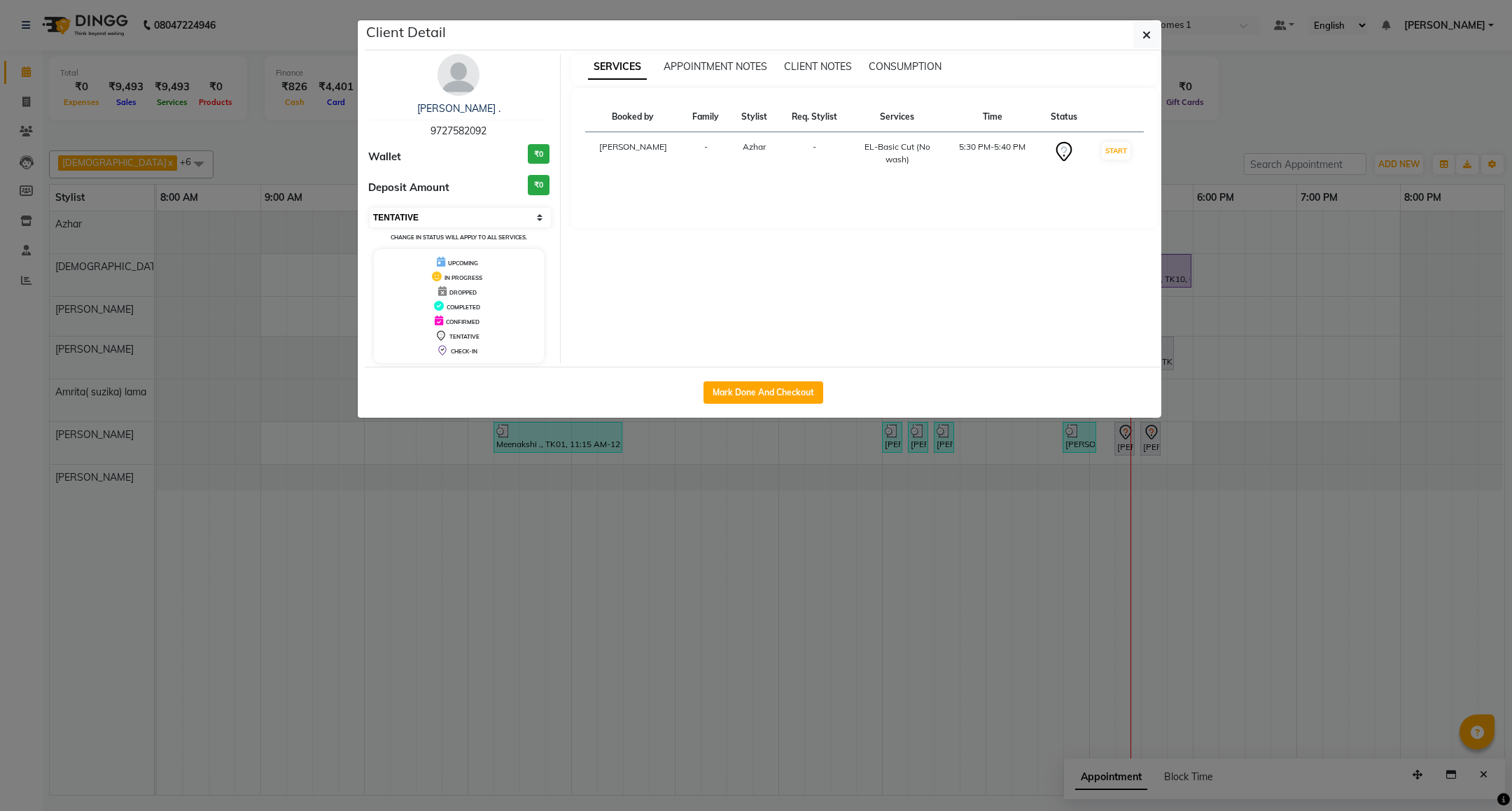
click at [435, 215] on select "Select IN SERVICE CONFIRMED TENTATIVE CHECK IN MARK DONE DROPPED UPCOMING" at bounding box center [460, 217] width 181 height 20
select select "8"
click at [370, 209] on select "Select IN SERVICE CONFIRMED TENTATIVE CHECK IN MARK DONE DROPPED UPCOMING" at bounding box center [460, 217] width 181 height 20
click at [1139, 36] on button "button" at bounding box center [1146, 35] width 27 height 27
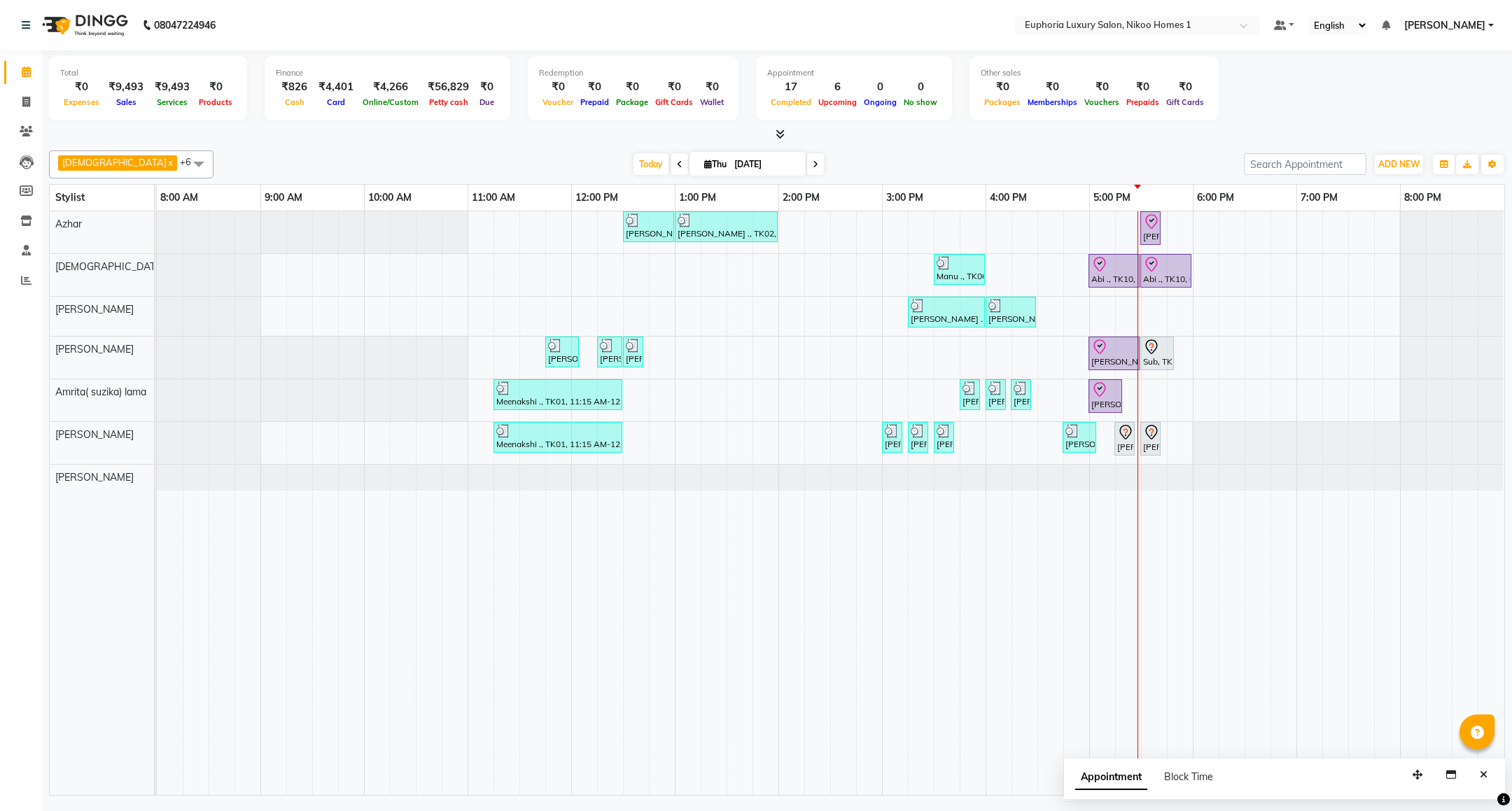
click at [1429, 22] on span "[PERSON_NAME]" at bounding box center [1444, 25] width 81 height 15
click at [1405, 93] on link "Sign out" at bounding box center [1421, 96] width 128 height 22
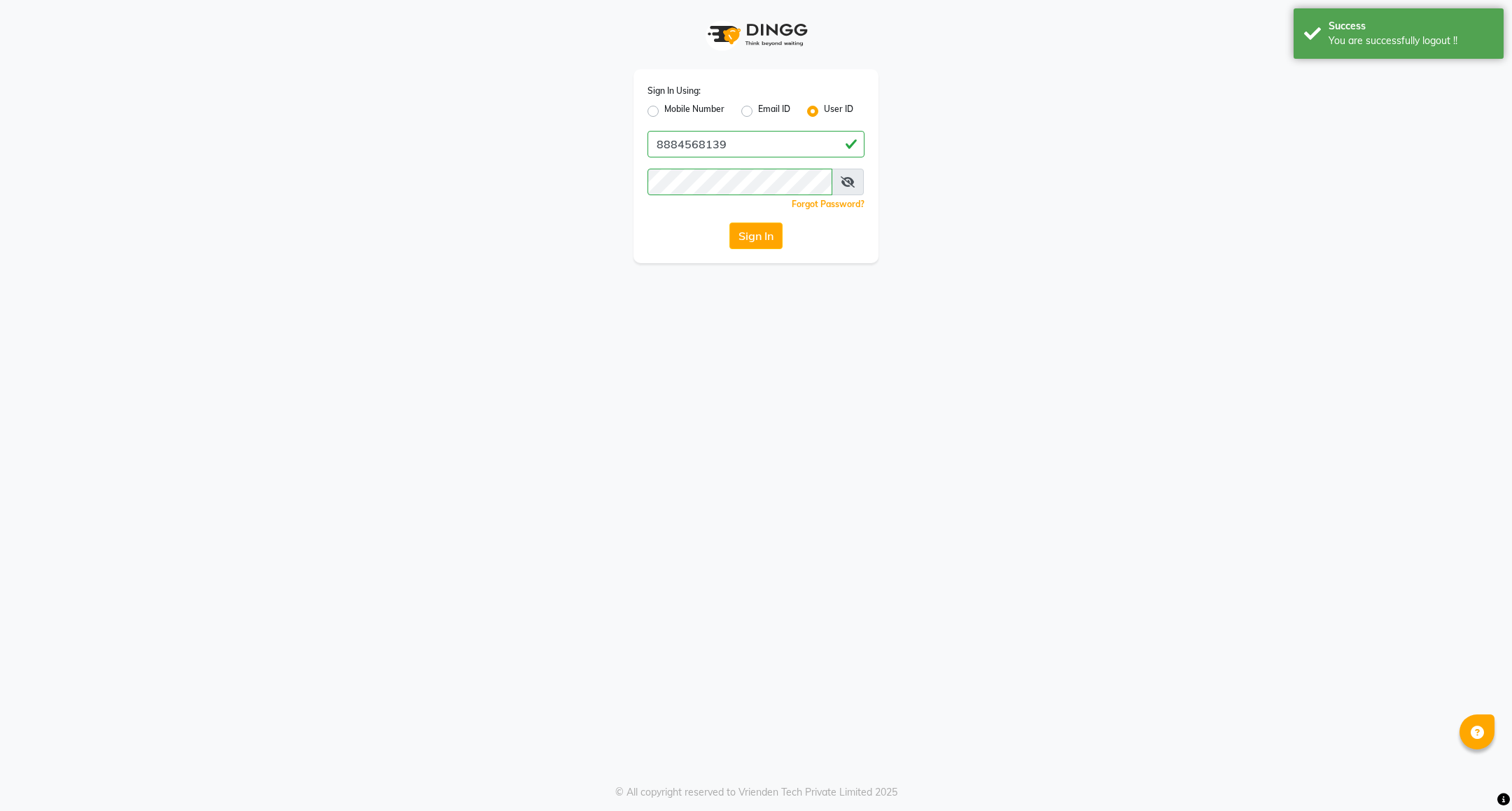
click at [685, 107] on label "Mobile Number" at bounding box center [694, 111] width 60 height 16
click at [673, 107] on input "Mobile Number" at bounding box center [669, 107] width 9 height 9
radio input "true"
radio input "false"
click at [733, 154] on input "Username" at bounding box center [779, 144] width 170 height 27
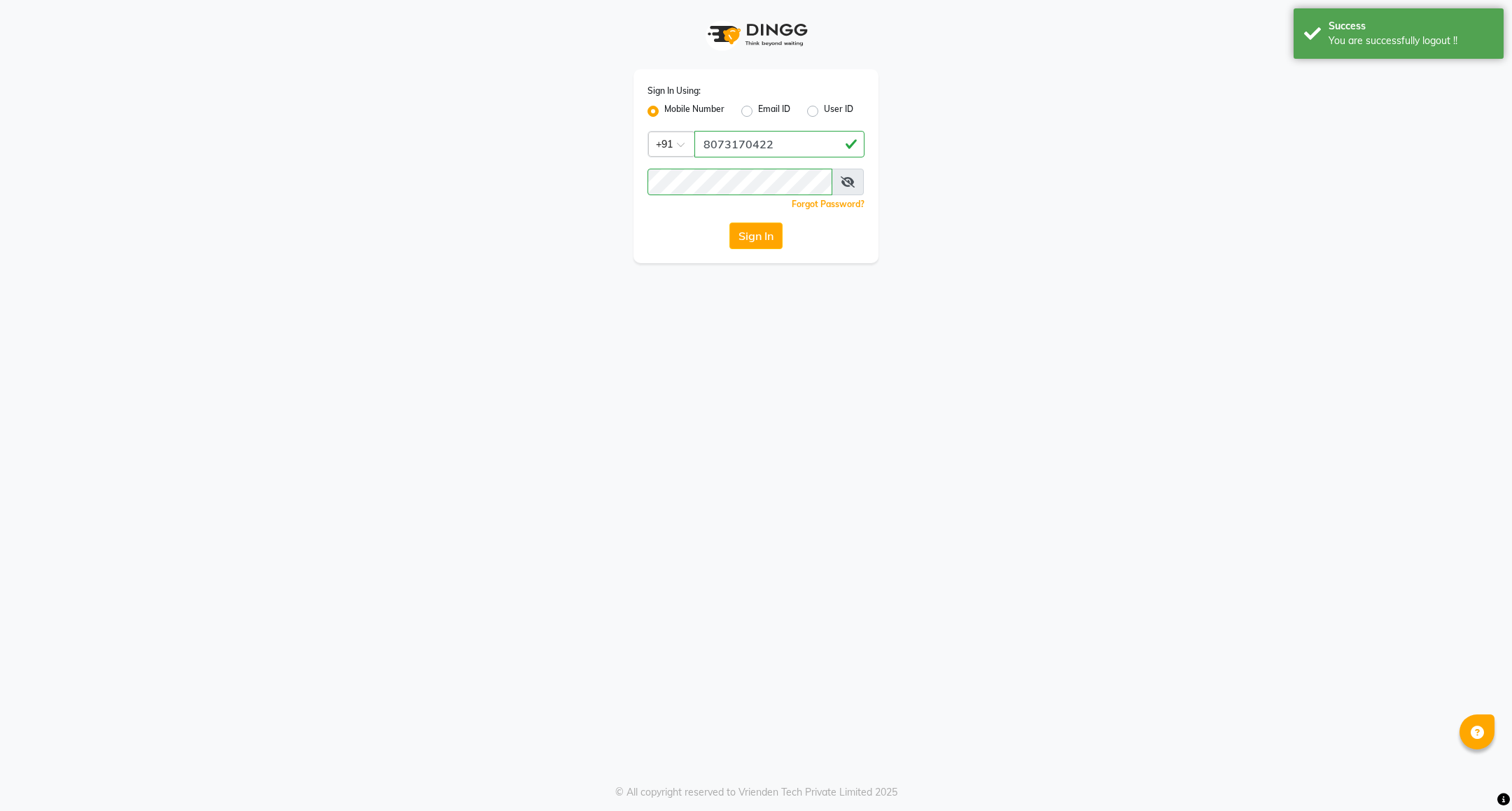
click at [788, 140] on input "8073170422" at bounding box center [779, 144] width 170 height 27
type input "7411165600"
click at [756, 240] on button "Sign In" at bounding box center [756, 236] width 53 height 27
